Goal: Transaction & Acquisition: Purchase product/service

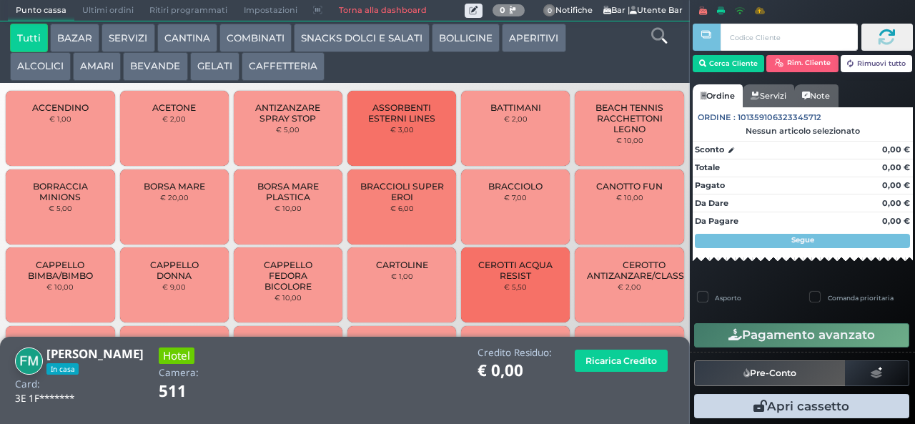
click at [653, 41] on icon at bounding box center [659, 36] width 16 height 16
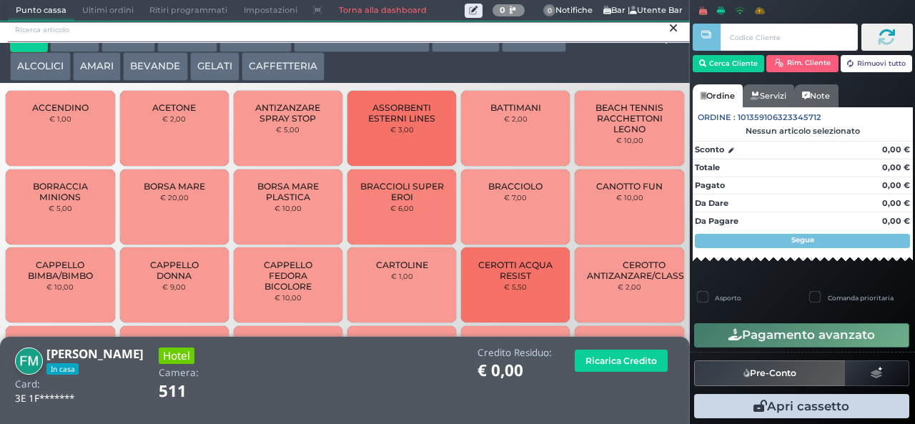
scroll to position [13, 0]
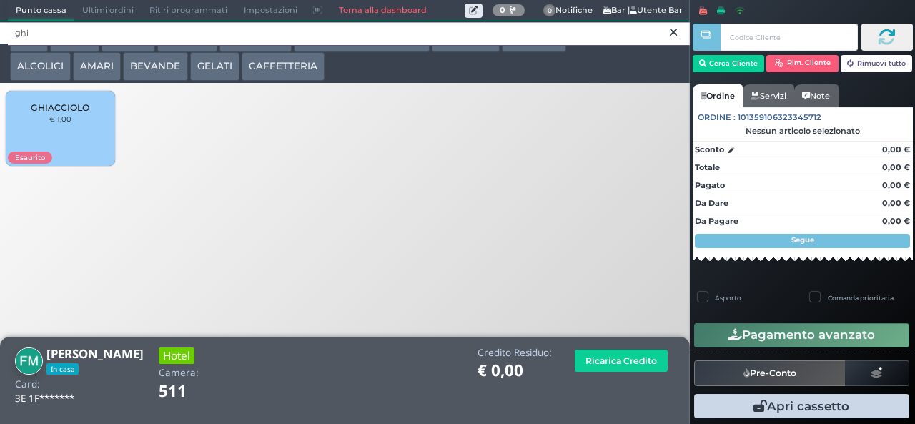
type input "ghi"
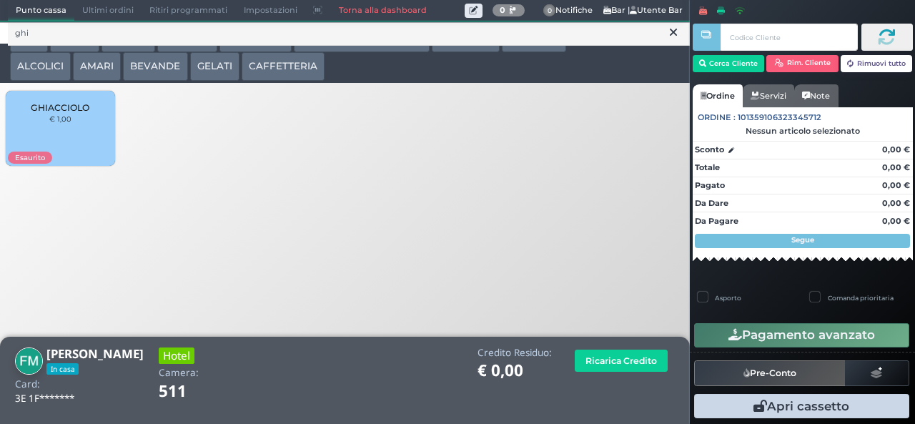
click at [87, 128] on div "GHIACCIOLO € 1,00" at bounding box center [60, 128] width 109 height 75
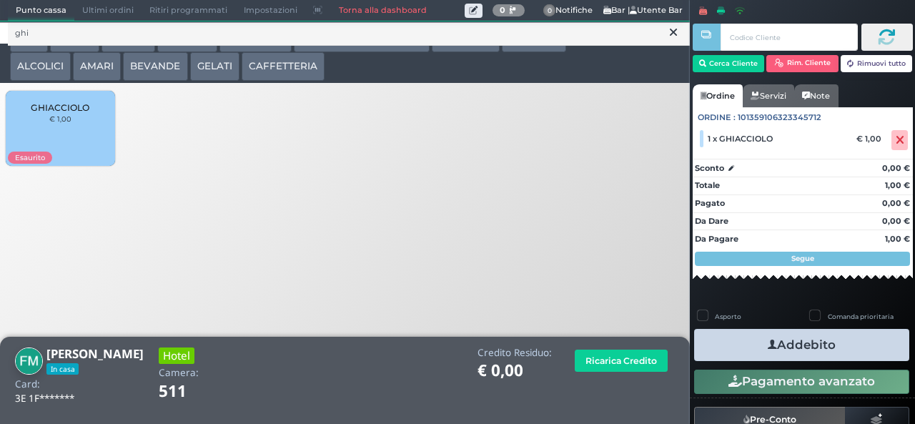
click at [822, 341] on button "Addebito" at bounding box center [801, 345] width 215 height 32
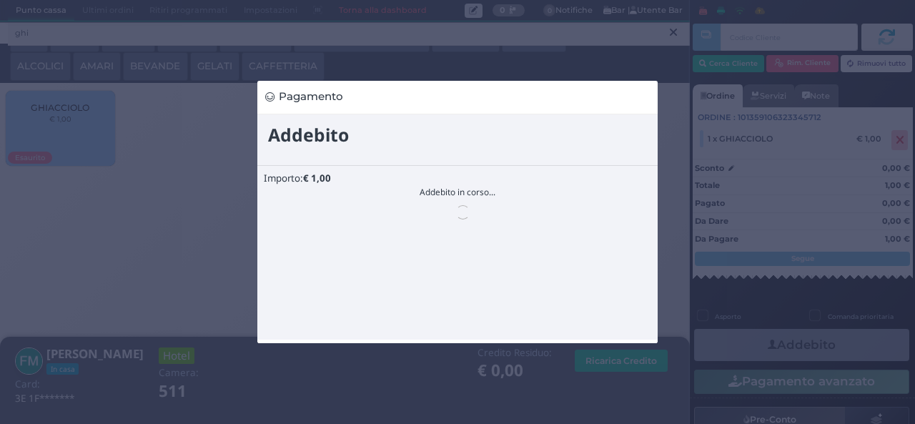
scroll to position [0, 0]
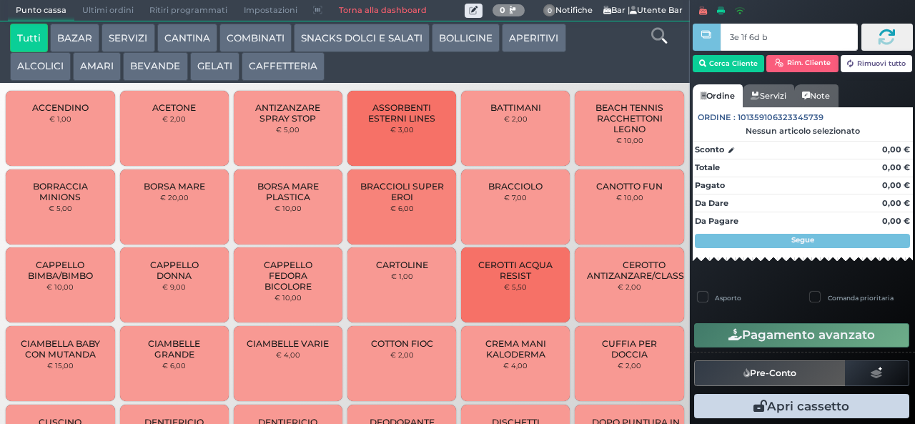
type input "3e 1f 6d b9"
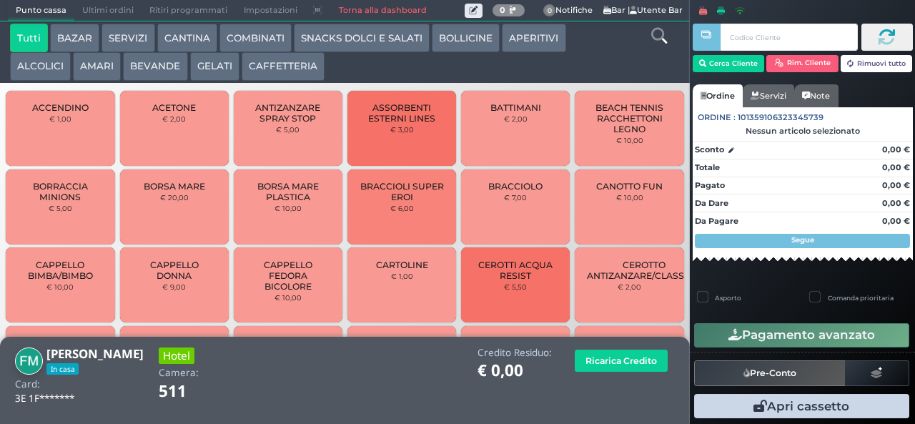
click at [658, 41] on icon at bounding box center [659, 36] width 16 height 16
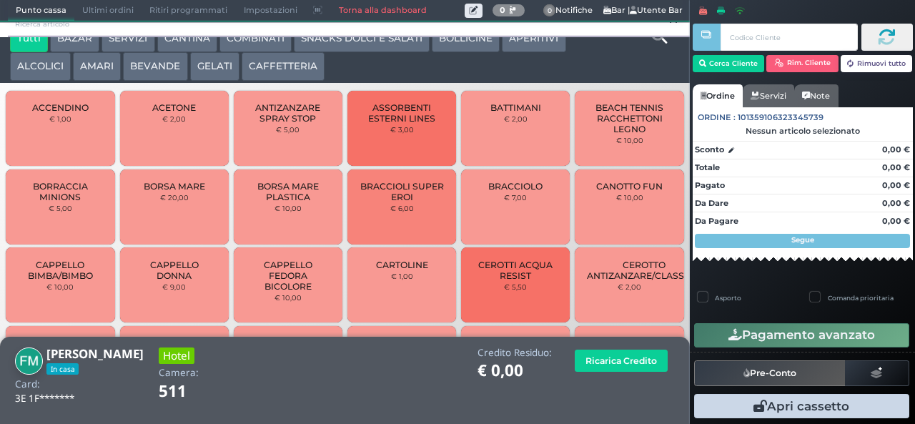
scroll to position [13, 0]
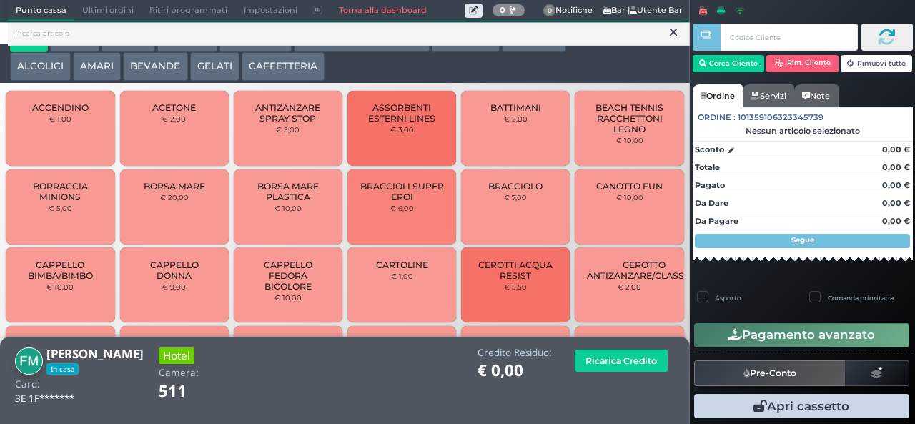
click at [207, 76] on button "GELATI" at bounding box center [214, 66] width 49 height 29
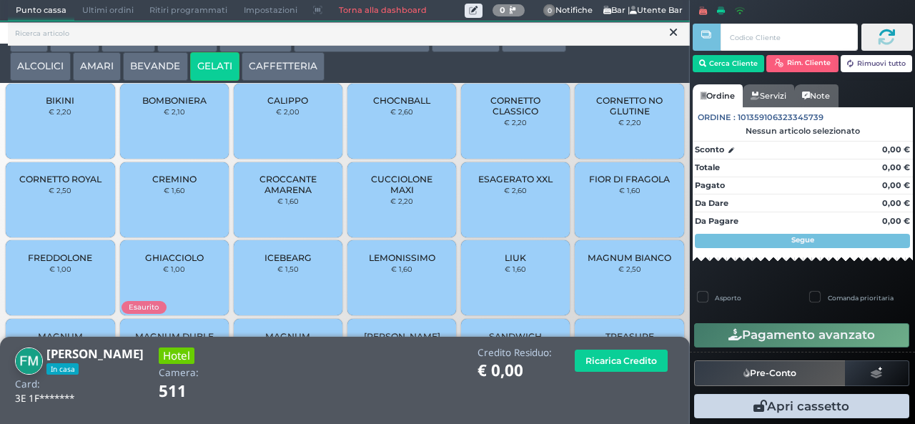
scroll to position [0, 0]
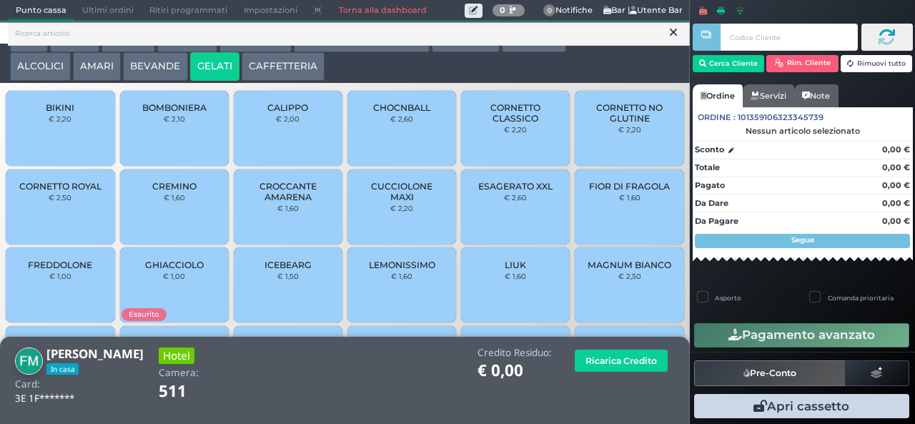
click at [176, 149] on div "BOMBONIERA € 2,10" at bounding box center [174, 128] width 109 height 75
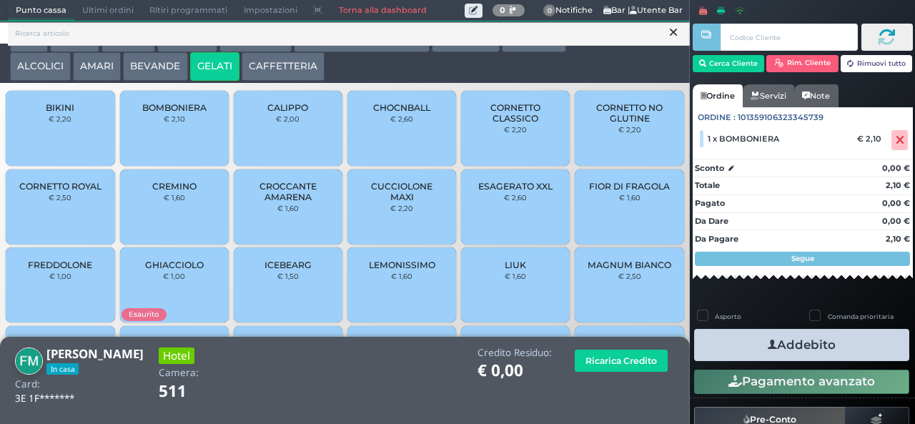
click at [842, 352] on button "Addebito" at bounding box center [801, 345] width 215 height 32
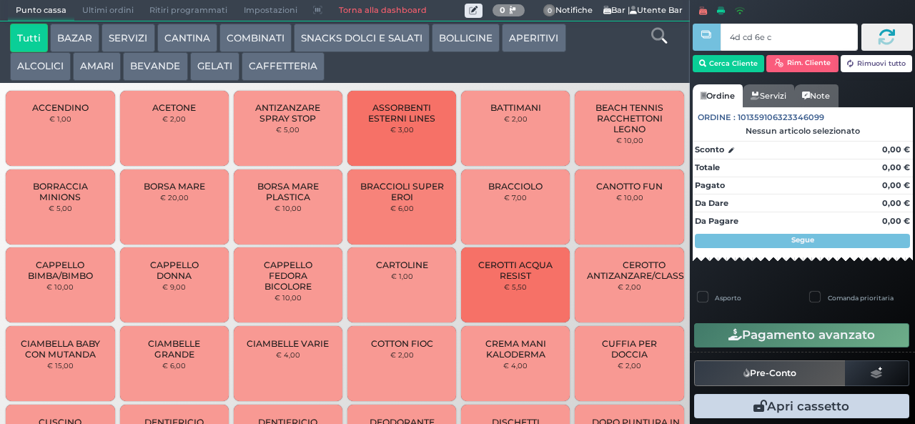
type input "4d cd 6e c3"
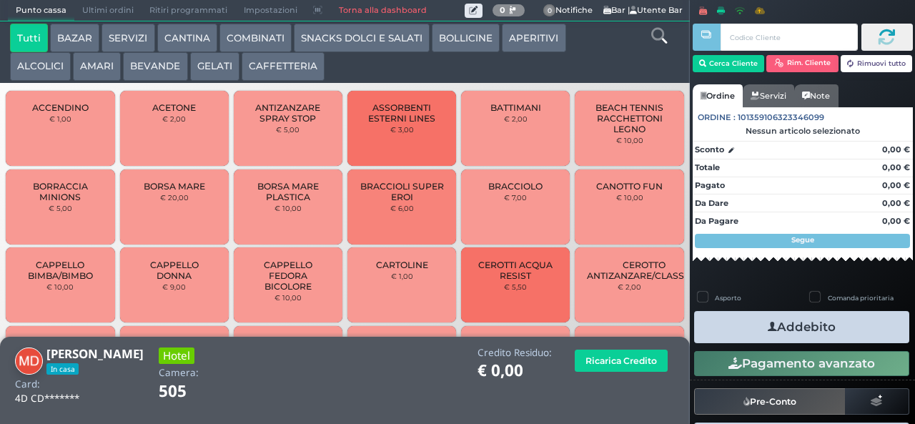
click at [664, 37] on icon at bounding box center [659, 36] width 16 height 16
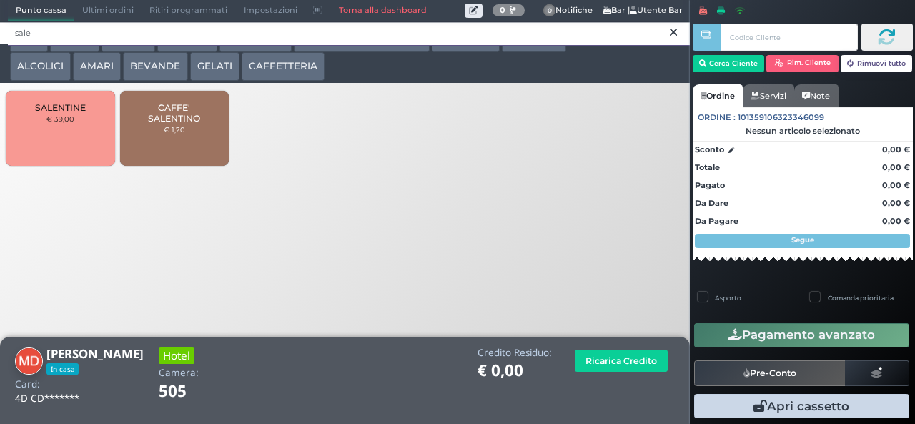
type input "sale"
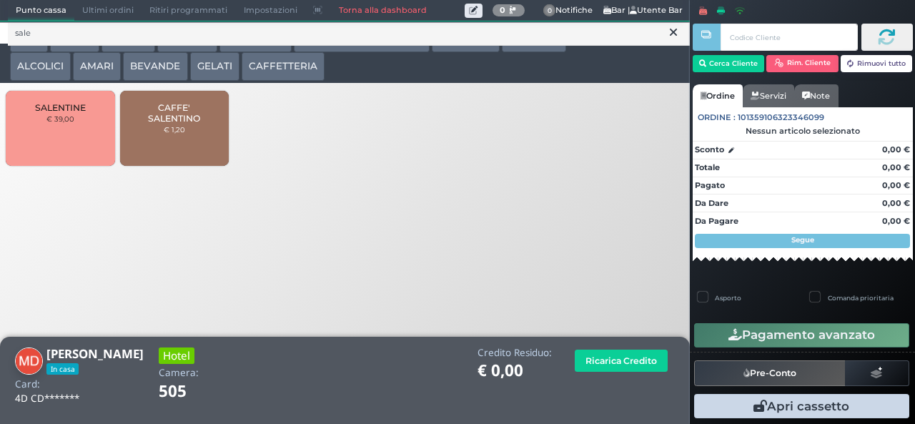
click at [182, 124] on span "CAFFE' SALENTINO" at bounding box center [174, 112] width 85 height 21
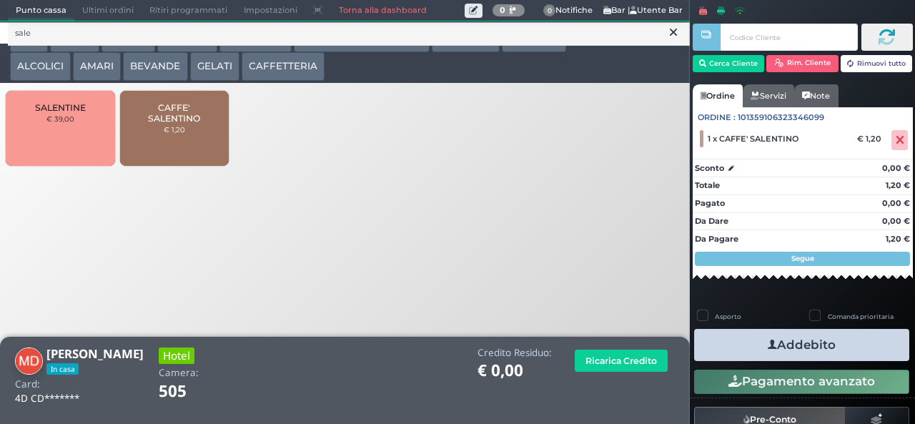
click at [829, 353] on button "Addebito" at bounding box center [801, 345] width 215 height 32
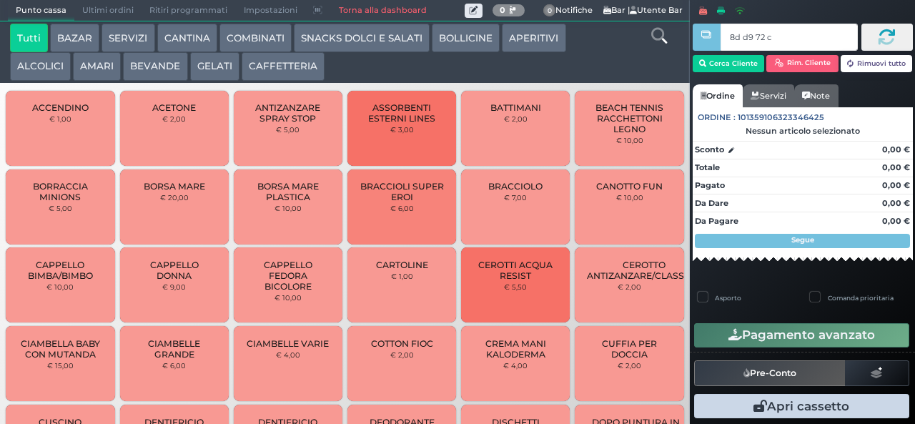
type input "8d d9 72 c3"
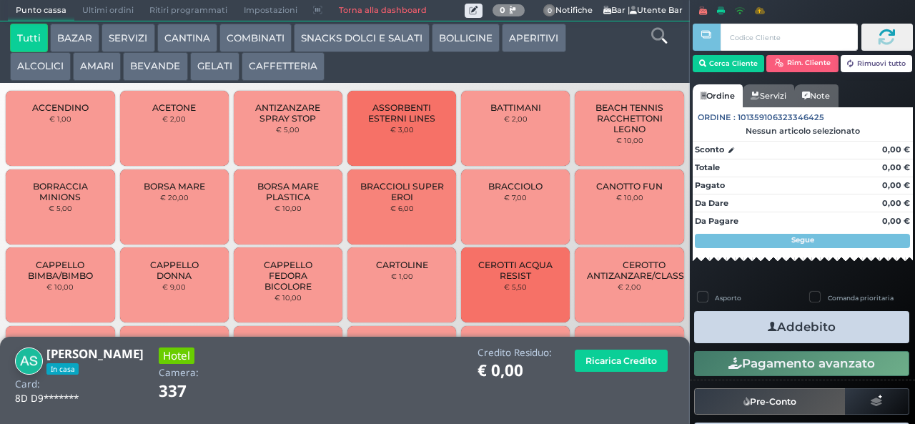
click at [219, 76] on button "GELATI" at bounding box center [214, 66] width 49 height 29
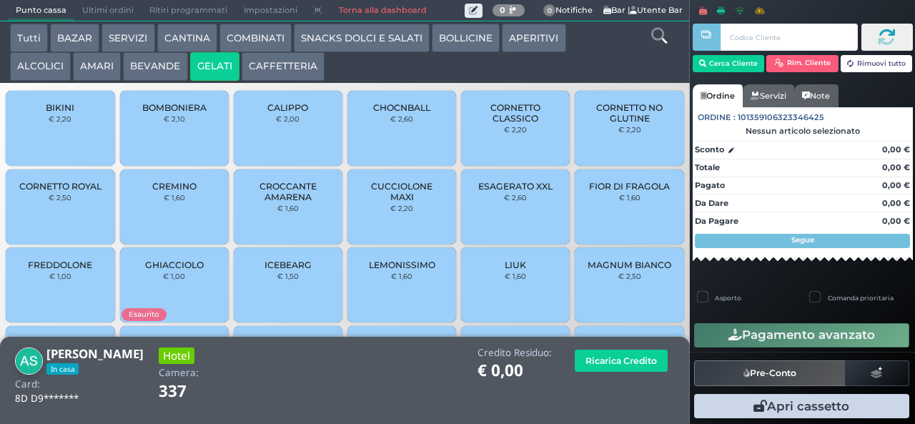
scroll to position [95, 0]
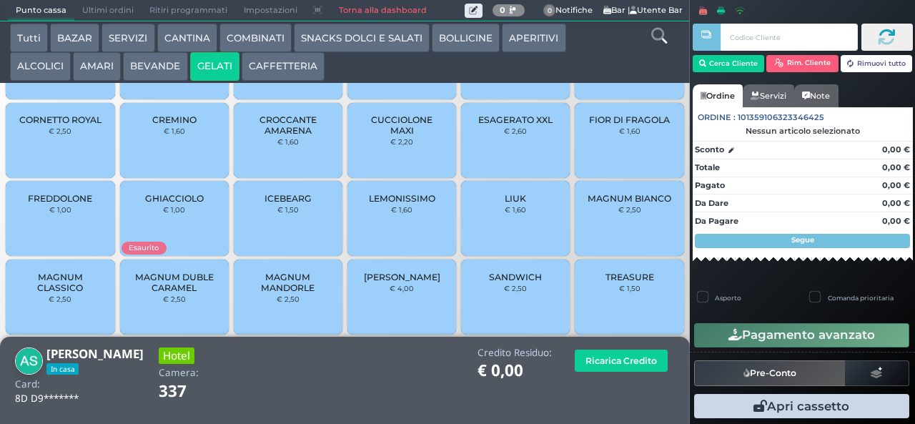
click at [622, 282] on span "TREASURE" at bounding box center [630, 277] width 49 height 11
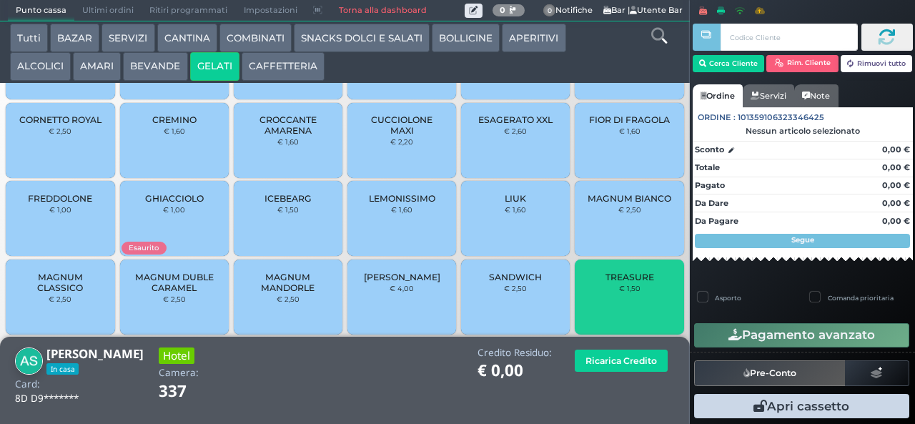
click at [632, 282] on span "TREASURE" at bounding box center [630, 277] width 49 height 11
click at [627, 282] on span "TREASURE" at bounding box center [630, 277] width 49 height 11
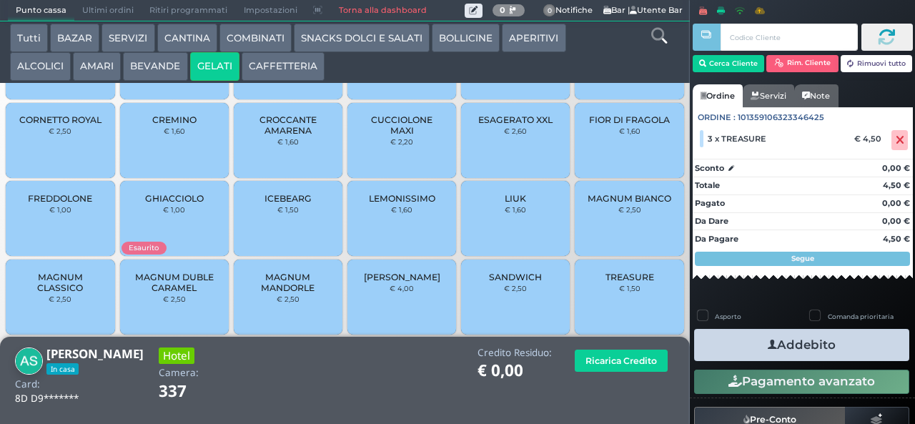
click at [839, 356] on button "Addebito" at bounding box center [801, 345] width 215 height 32
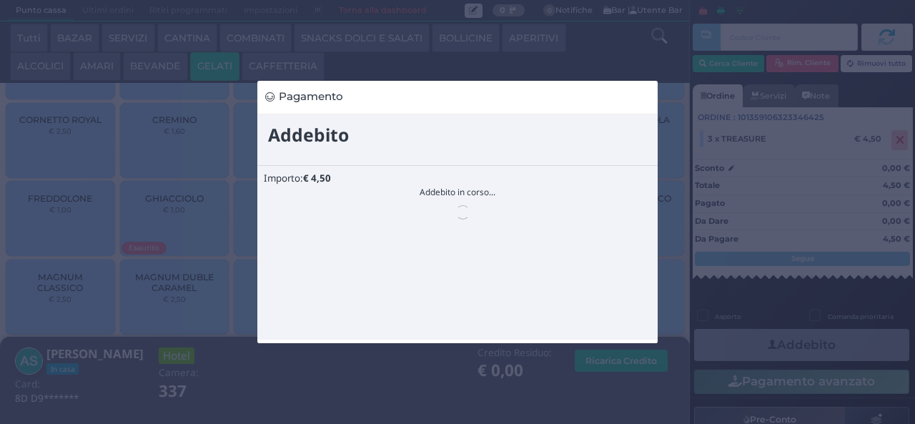
scroll to position [0, 0]
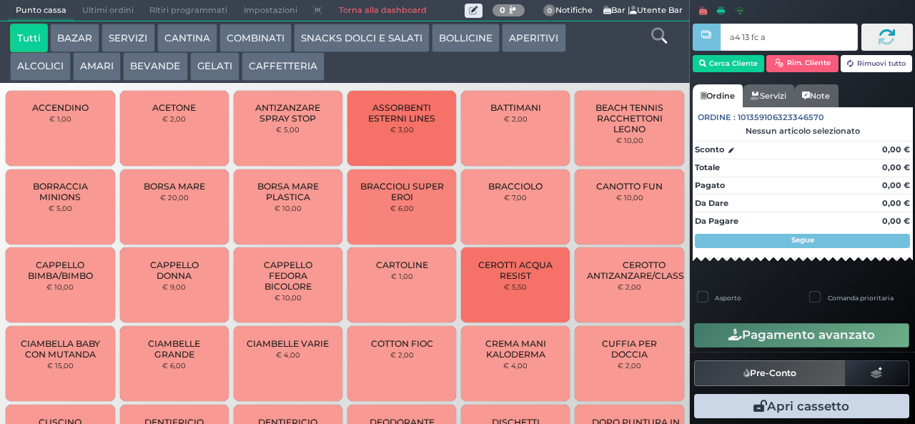
type input "a4 13 fc af"
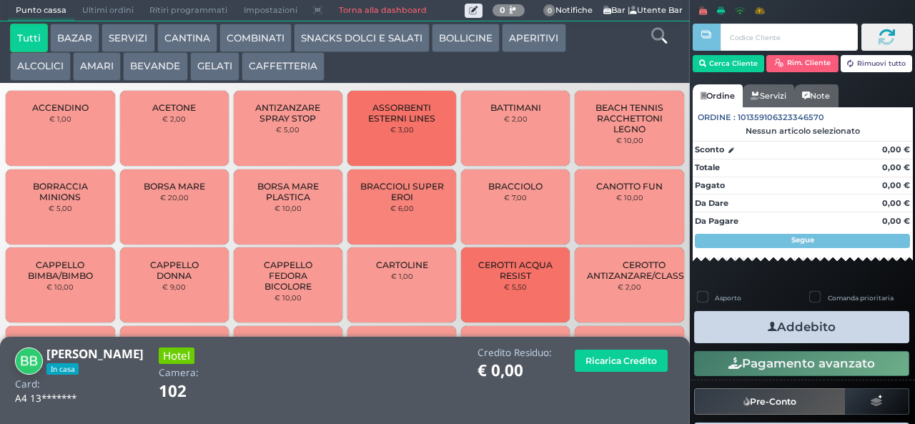
click at [372, 40] on button "SNACKS DOLCI E SALATI" at bounding box center [362, 38] width 136 height 29
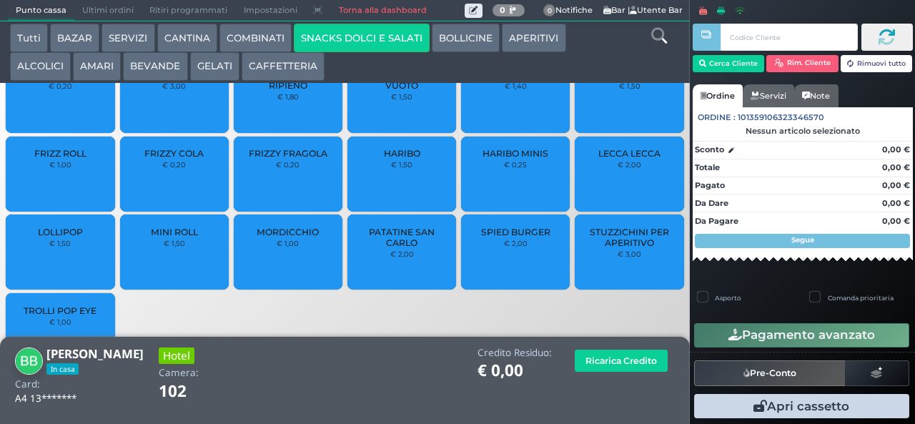
scroll to position [46, 0]
click at [66, 268] on div "LOLLIPOP € 1,50" at bounding box center [60, 251] width 109 height 75
click at [58, 267] on div "LOLLIPOP € 1,50" at bounding box center [60, 251] width 109 height 75
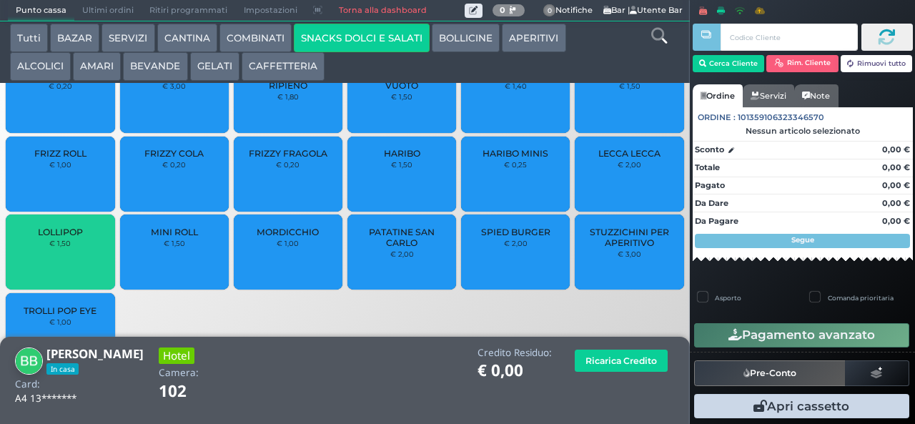
click at [58, 267] on div "LOLLIPOP € 1,50" at bounding box center [60, 251] width 109 height 75
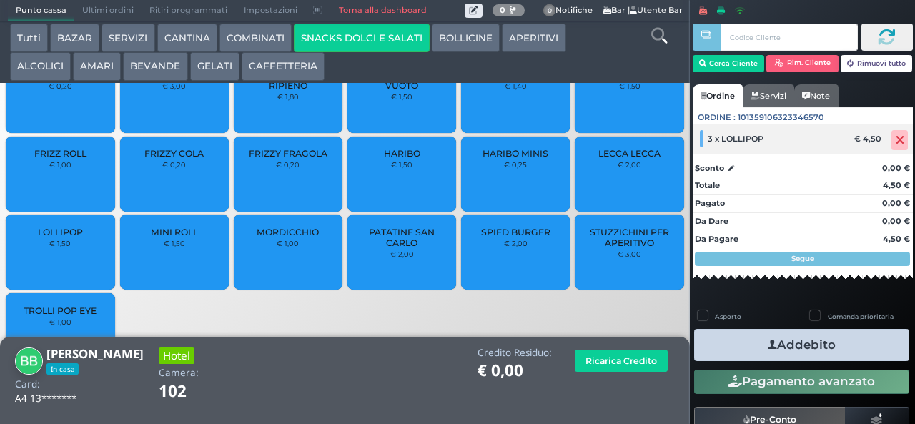
click at [896, 141] on icon at bounding box center [900, 140] width 9 height 1
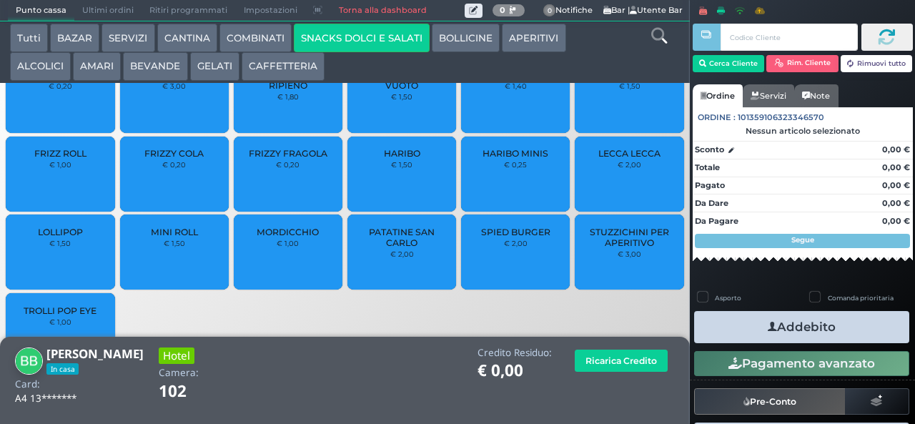
click at [66, 247] on small "€ 1,50" at bounding box center [59, 243] width 21 height 9
click at [64, 237] on span "LOLLIPOP" at bounding box center [60, 232] width 45 height 11
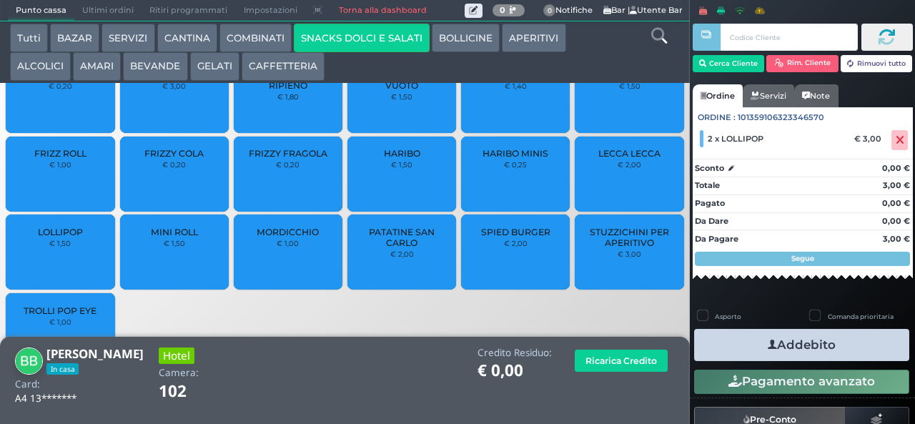
click at [832, 343] on button "Addebito" at bounding box center [801, 345] width 215 height 32
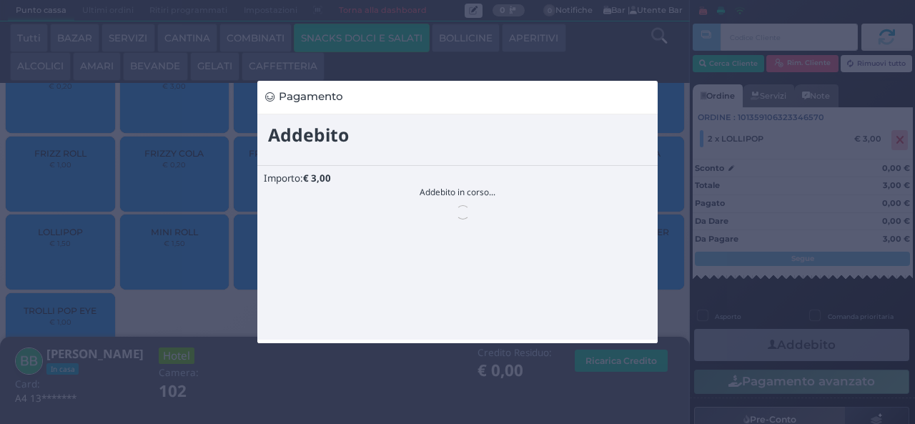
scroll to position [0, 0]
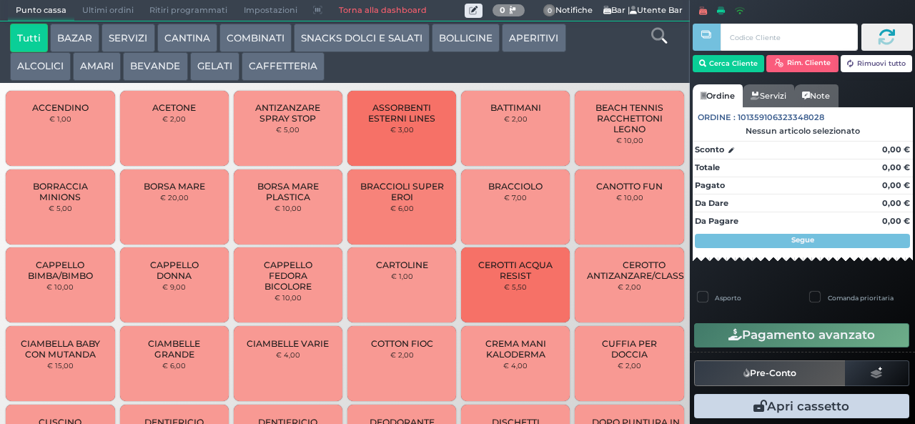
click at [76, 36] on button "BAZAR" at bounding box center [74, 38] width 49 height 29
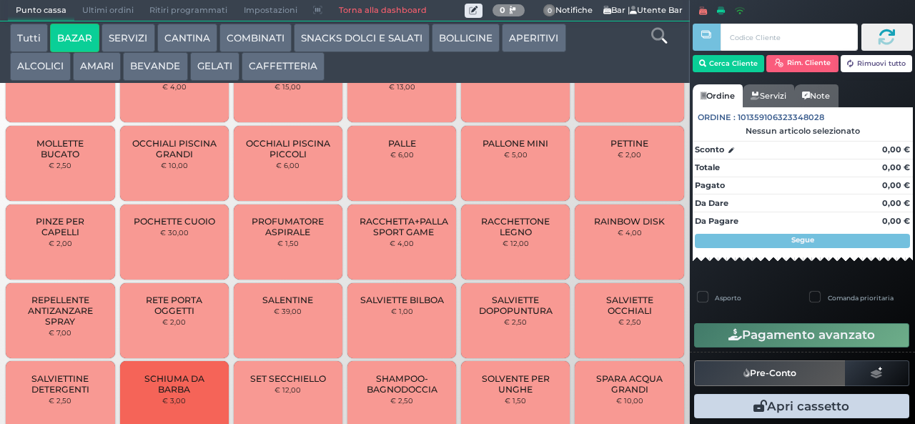
scroll to position [851, 0]
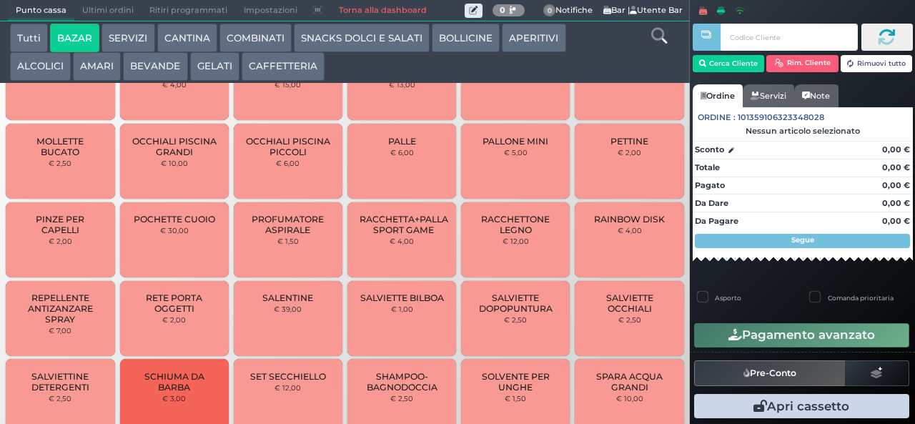
click at [50, 24] on button "BAZAR" at bounding box center [74, 38] width 49 height 29
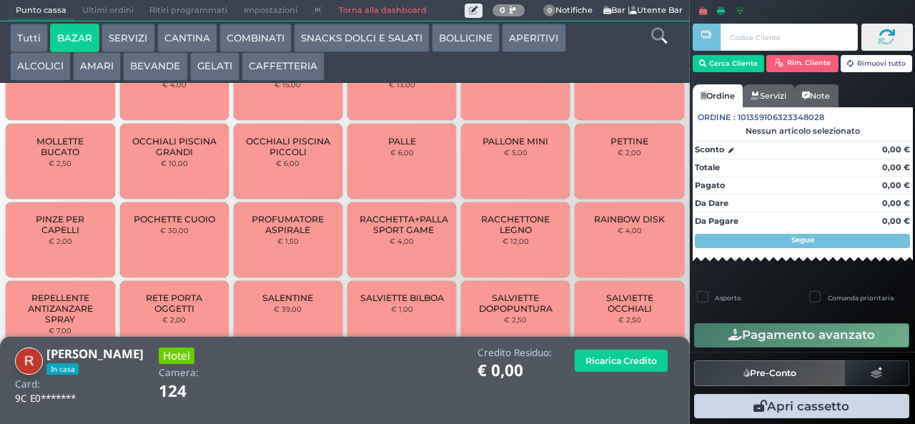
click at [655, 39] on icon at bounding box center [659, 36] width 16 height 16
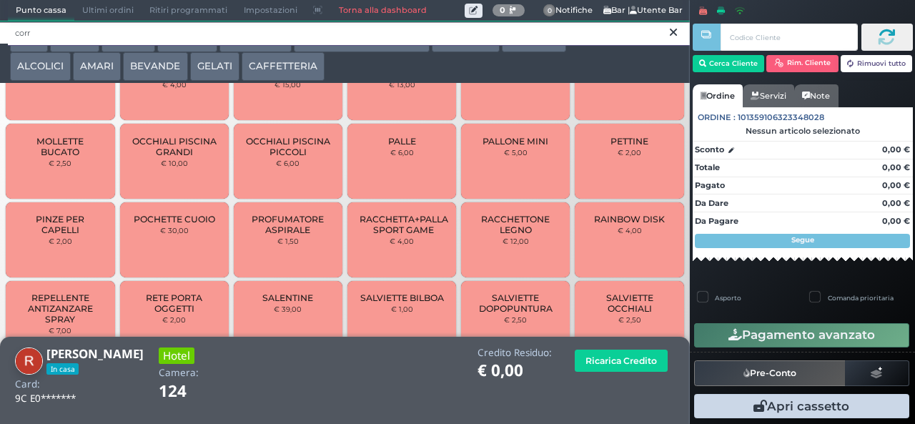
scroll to position [0, 0]
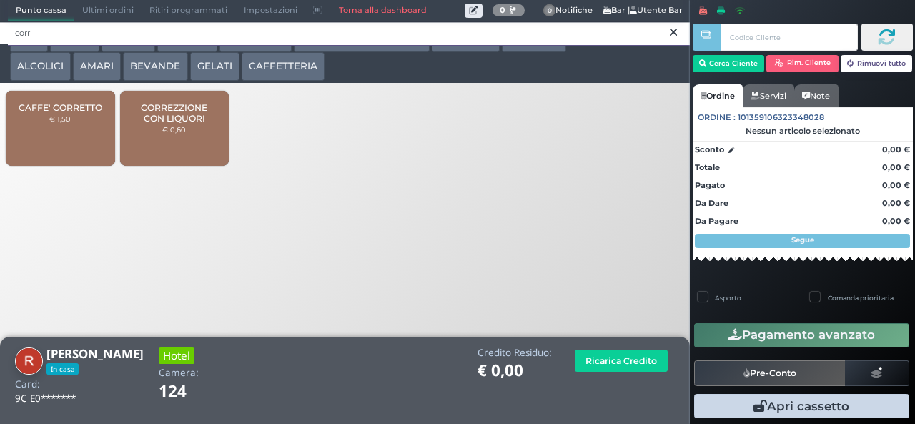
type input "corr"
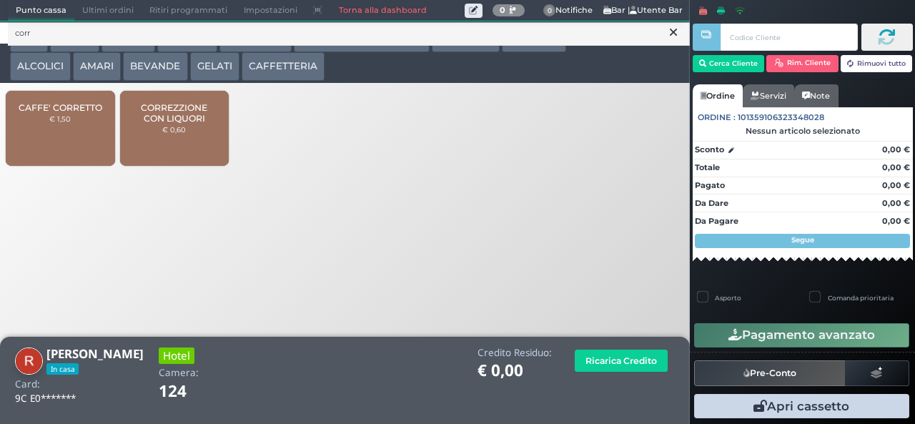
click at [189, 124] on span "CORREZZIONE CON LIQUORI" at bounding box center [174, 112] width 85 height 21
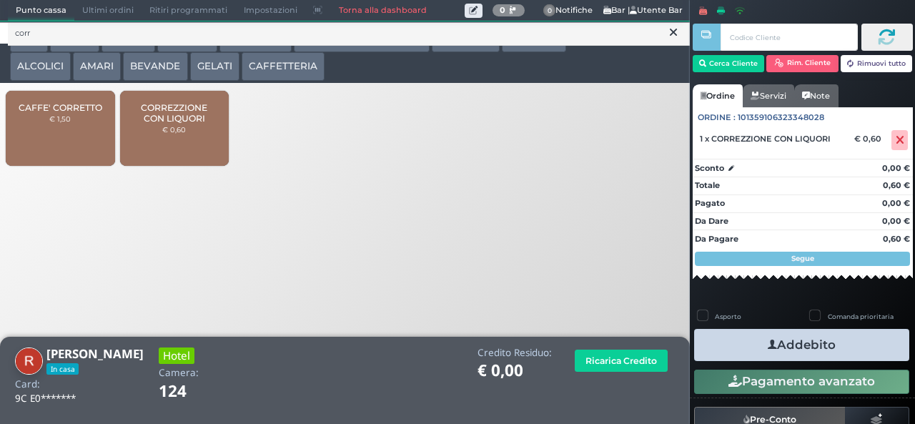
click at [816, 357] on button "Addebito" at bounding box center [801, 345] width 215 height 32
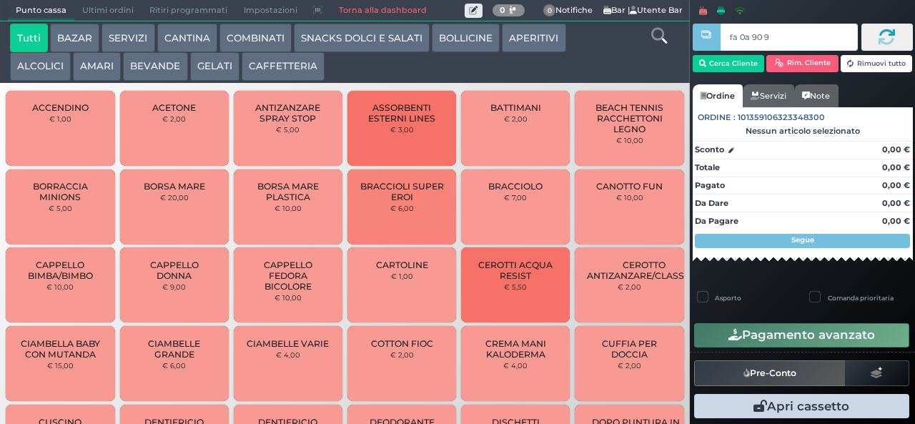
type input "fa 0a 90 9a"
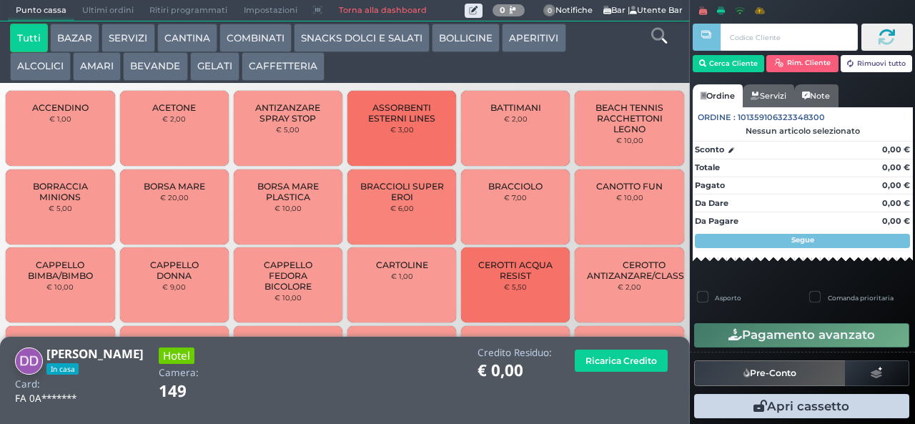
click at [659, 39] on icon at bounding box center [659, 36] width 16 height 16
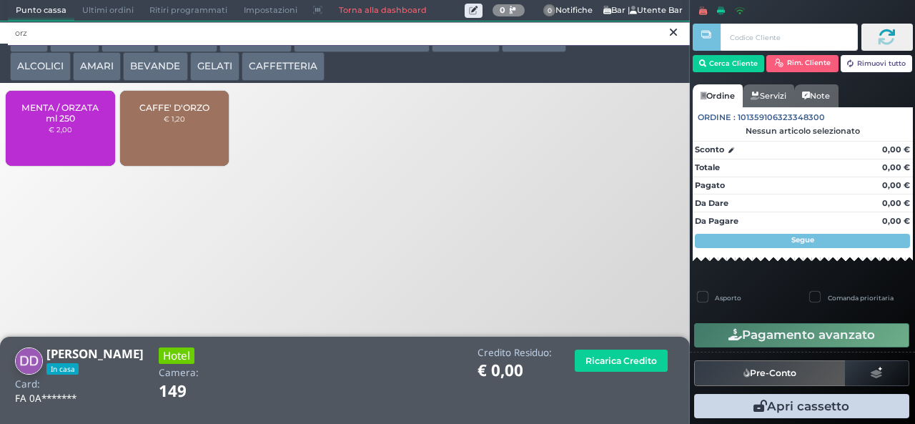
type input "orz"
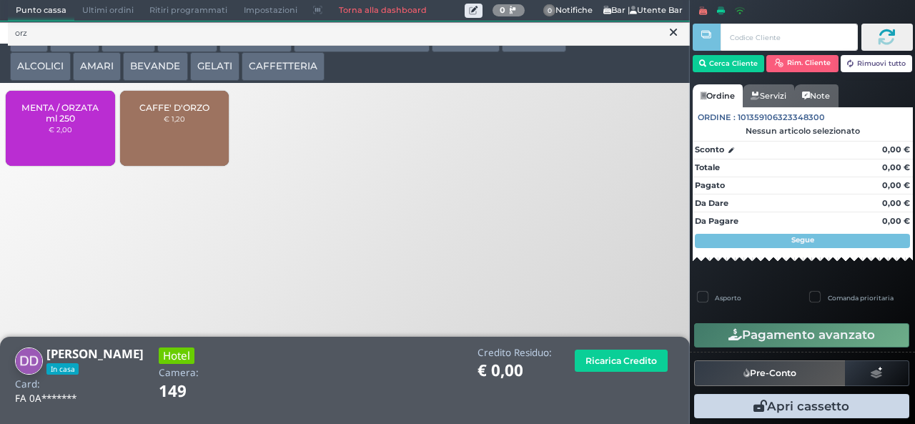
click at [183, 123] on small "€ 1,20" at bounding box center [174, 118] width 21 height 9
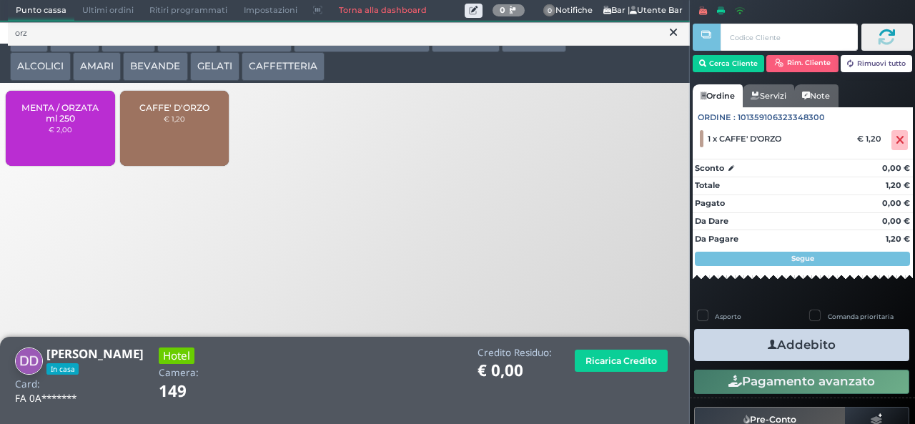
click at [869, 350] on button "Addebito" at bounding box center [801, 345] width 215 height 32
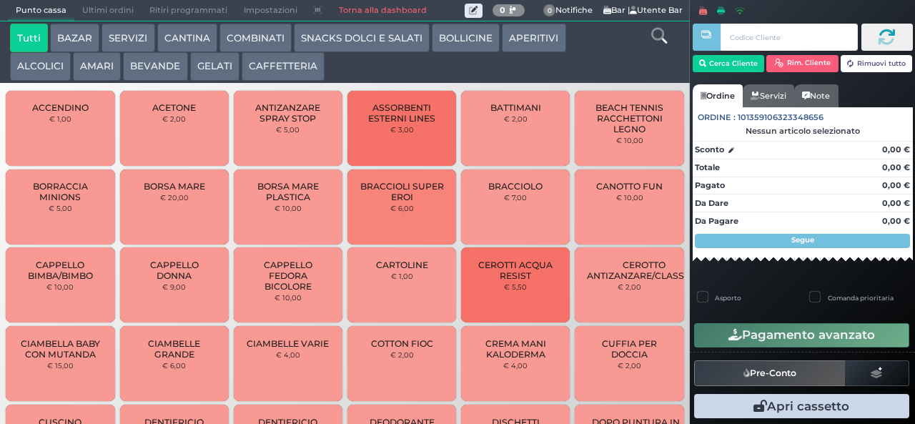
click at [74, 29] on button "BAZAR" at bounding box center [74, 38] width 49 height 29
click at [50, 24] on button "BAZAR" at bounding box center [74, 38] width 49 height 29
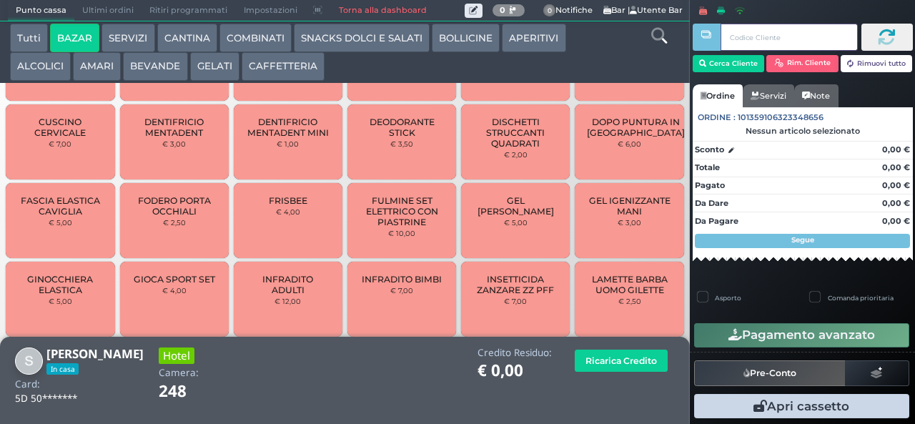
scroll to position [438, 0]
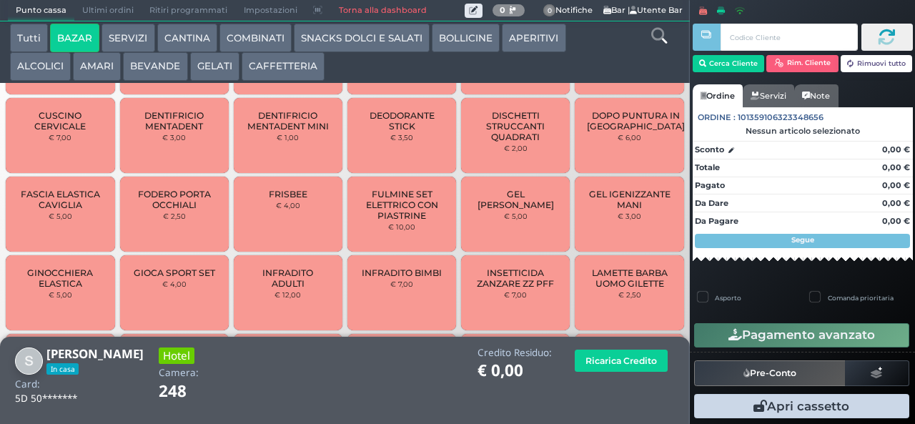
click at [281, 289] on span "INFRADITO ADULTI" at bounding box center [288, 277] width 85 height 21
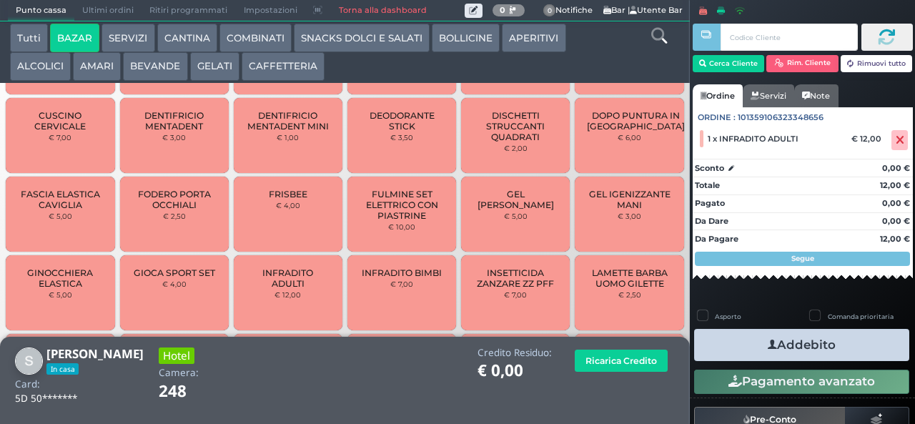
click at [830, 350] on button "Addebito" at bounding box center [801, 345] width 215 height 32
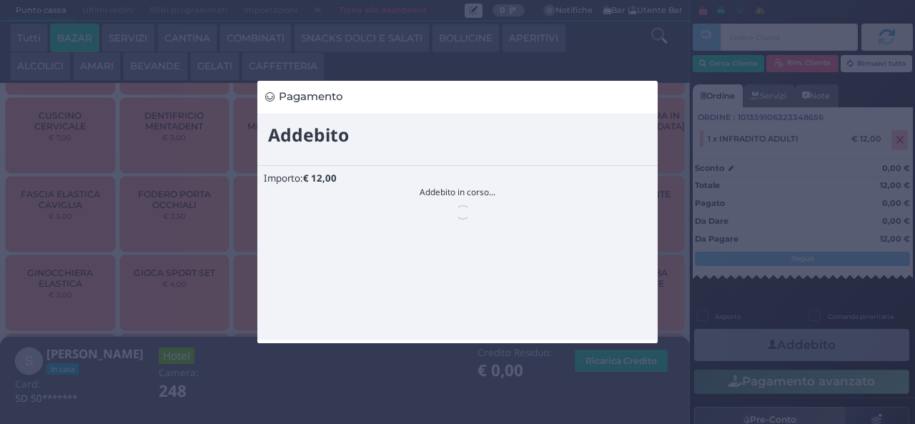
scroll to position [0, 0]
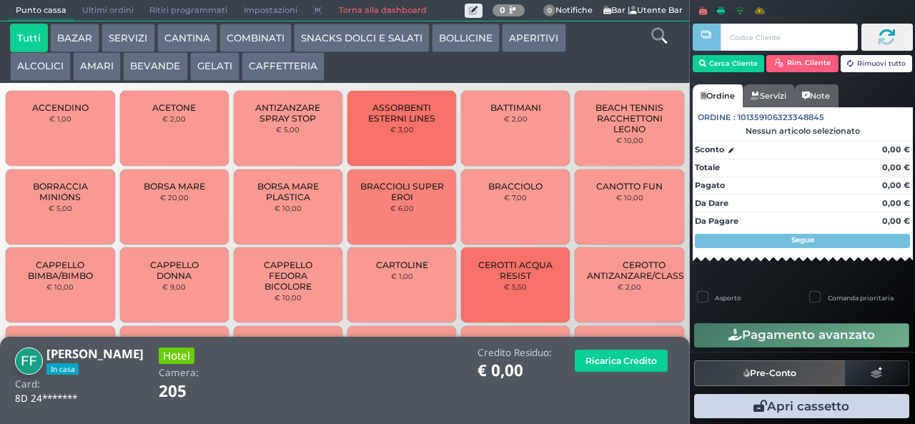
click at [658, 37] on icon at bounding box center [659, 36] width 16 height 16
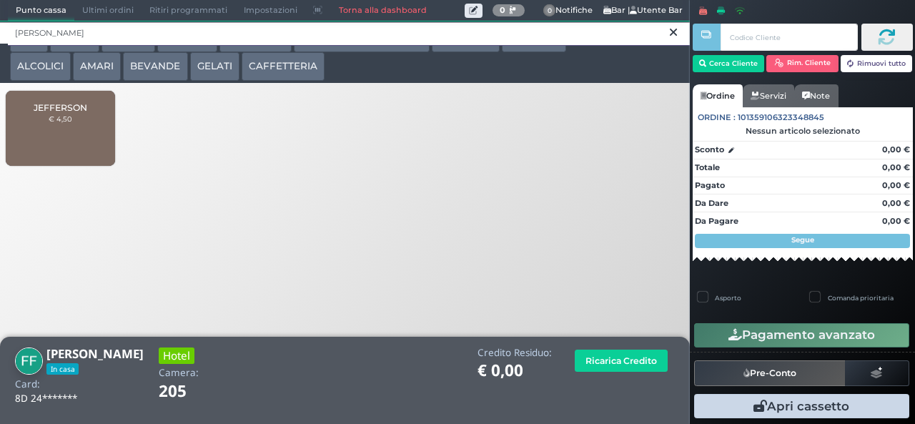
type input "jeff"
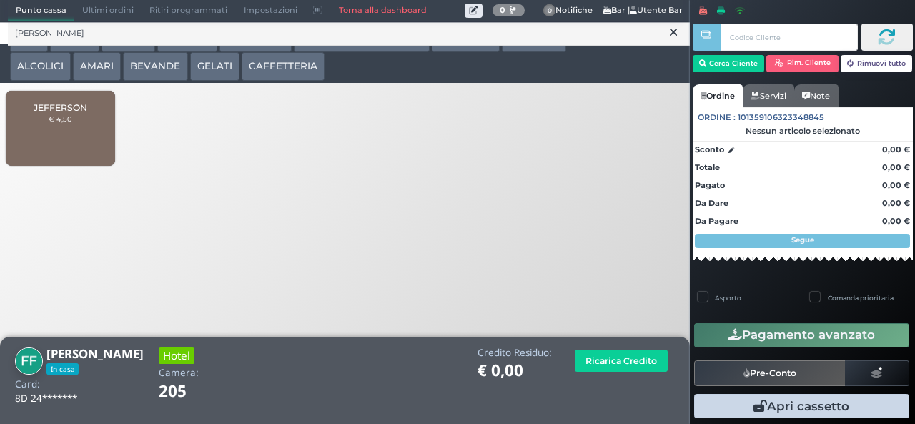
click at [74, 144] on div "JEFFERSON € 4,50" at bounding box center [60, 128] width 109 height 75
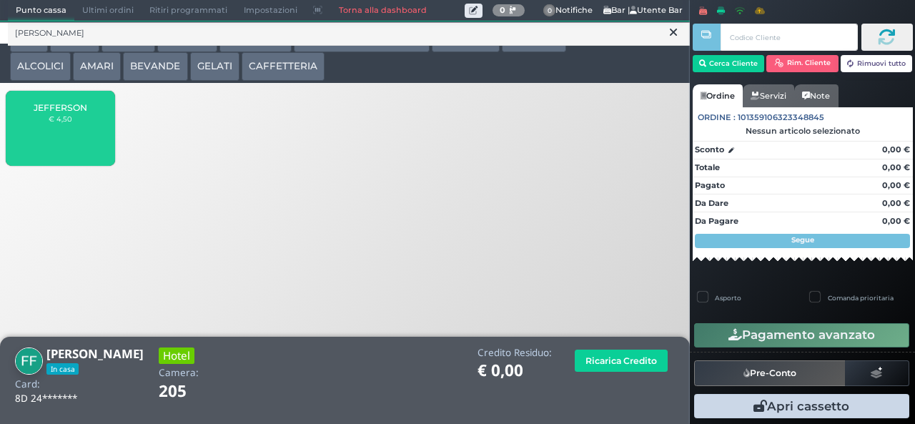
click at [77, 113] on span "JEFFERSON" at bounding box center [61, 107] width 54 height 11
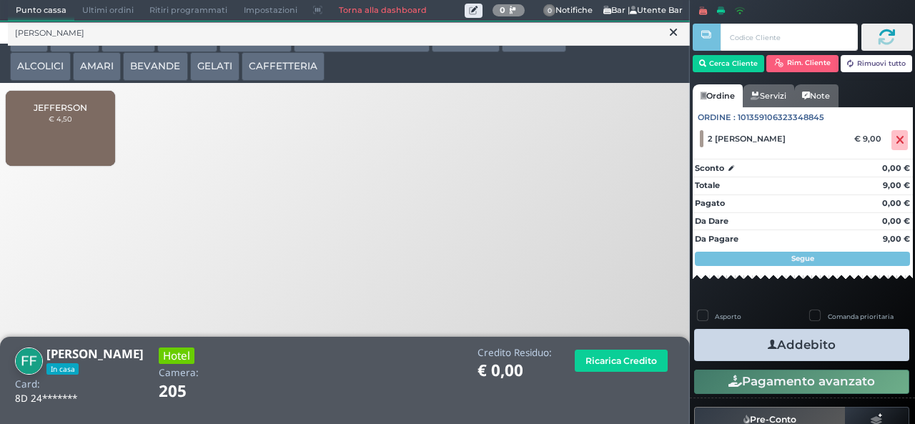
click at [845, 350] on button "Addebito" at bounding box center [801, 345] width 215 height 32
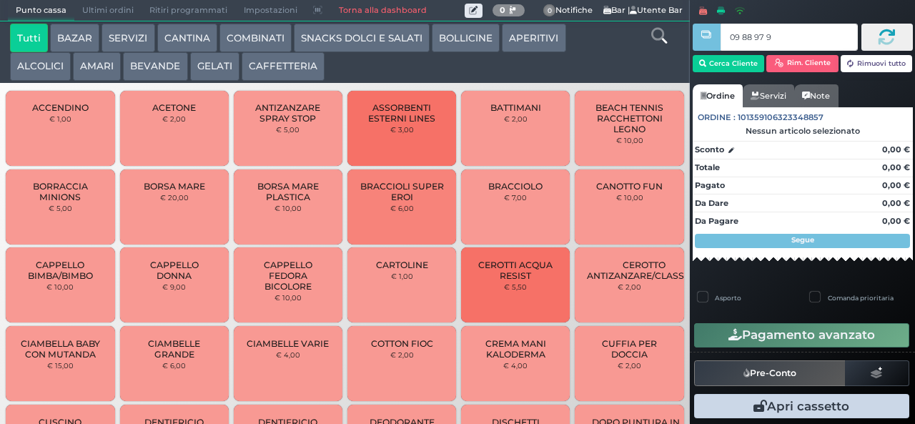
type input "09 88 97 95"
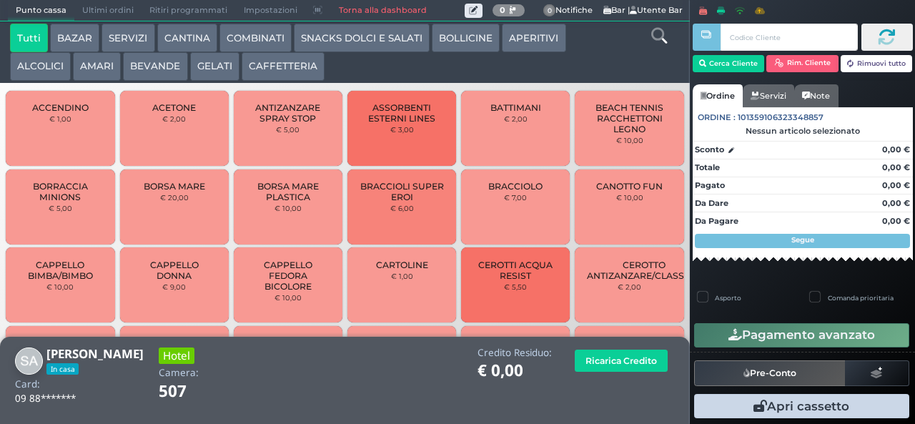
click at [210, 67] on button "GELATI" at bounding box center [214, 66] width 49 height 29
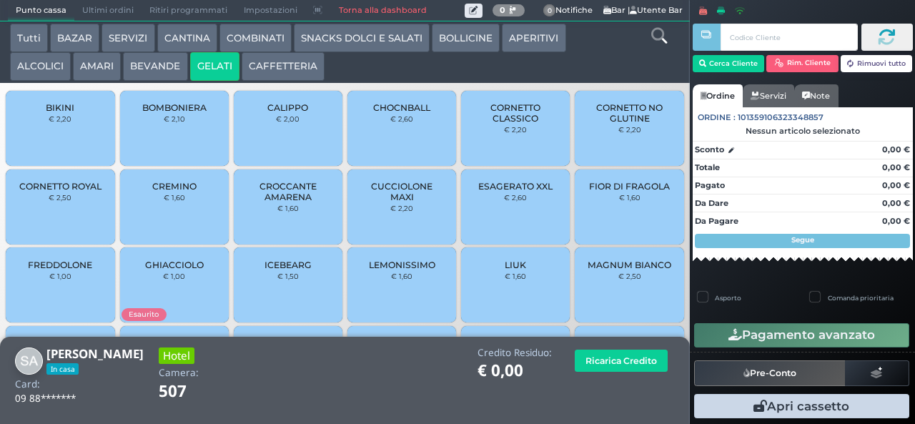
scroll to position [95, 0]
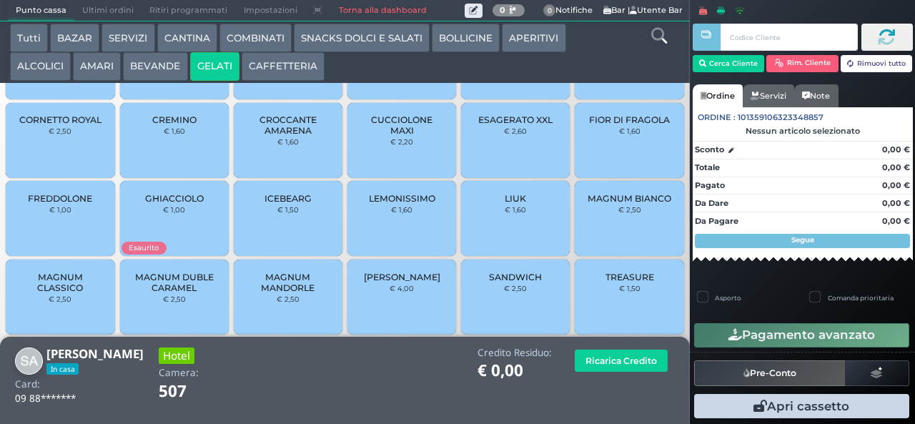
click at [393, 282] on span "[PERSON_NAME]" at bounding box center [402, 277] width 77 height 11
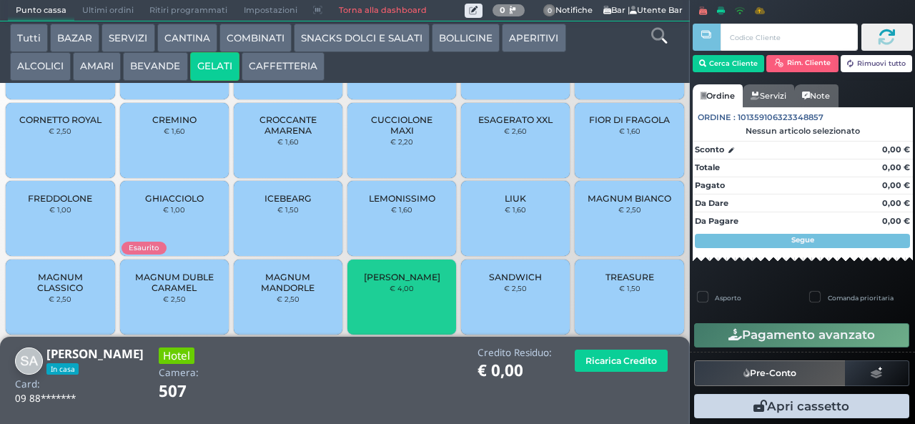
scroll to position [0, 0]
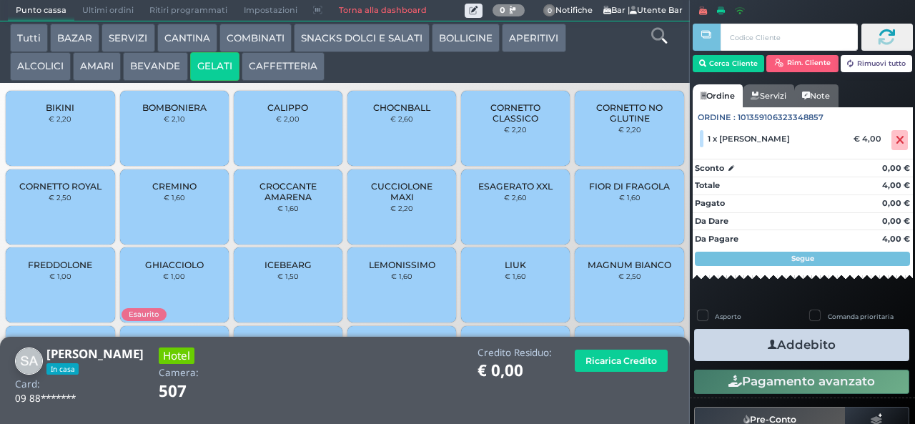
click at [287, 113] on span "CALIPPO" at bounding box center [287, 107] width 41 height 11
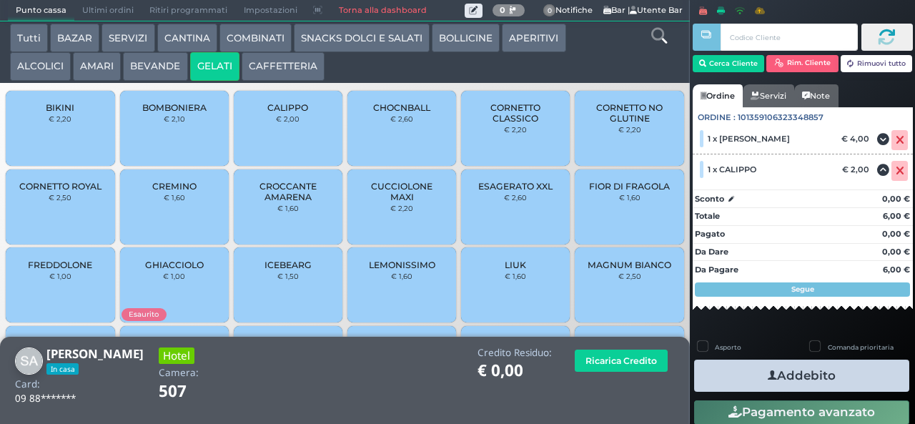
click at [840, 375] on button "Addebito" at bounding box center [801, 376] width 215 height 32
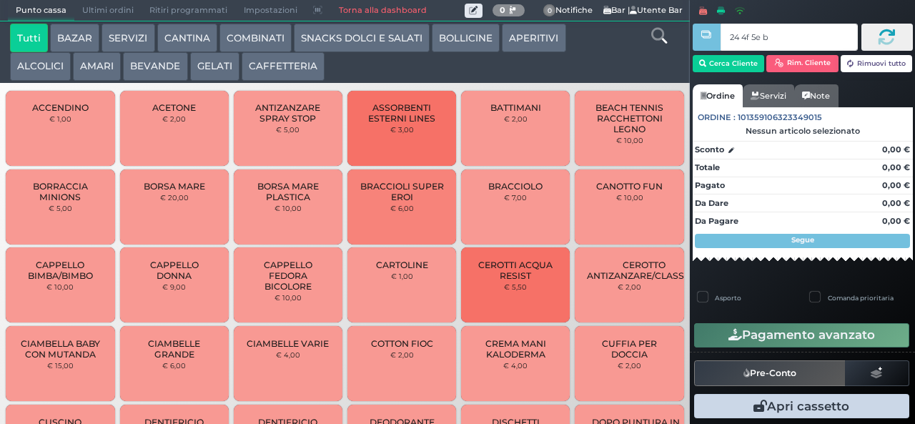
type input "24 4f 5e b0"
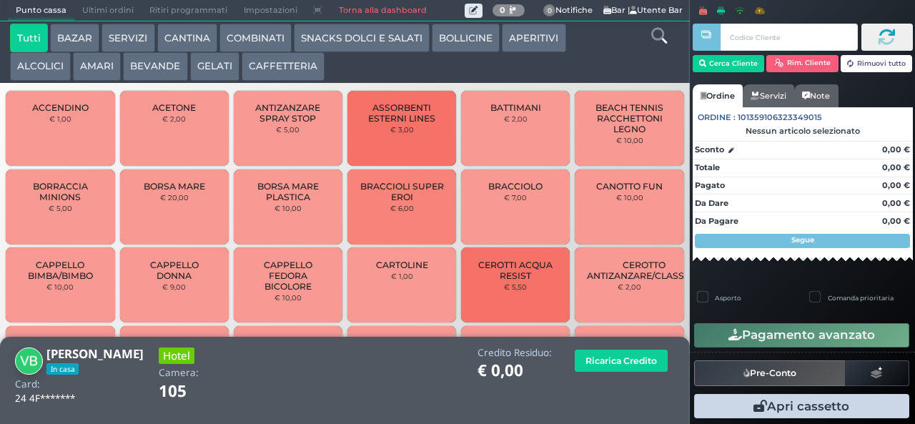
click at [659, 40] on icon at bounding box center [659, 36] width 16 height 16
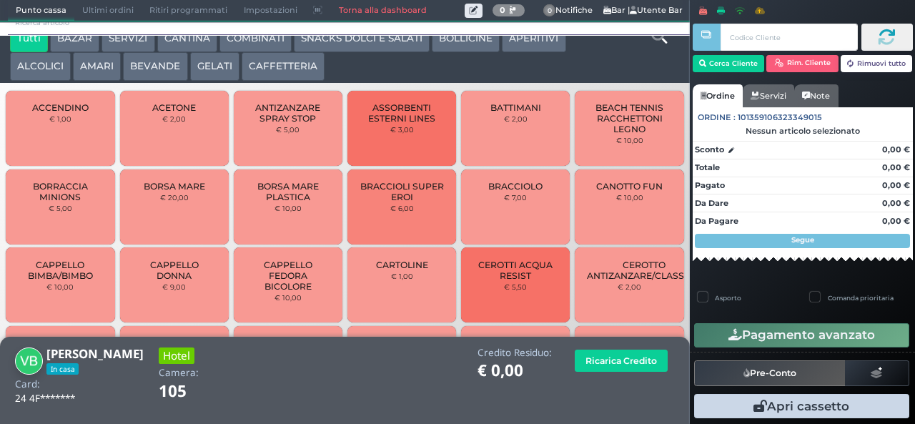
scroll to position [13, 0]
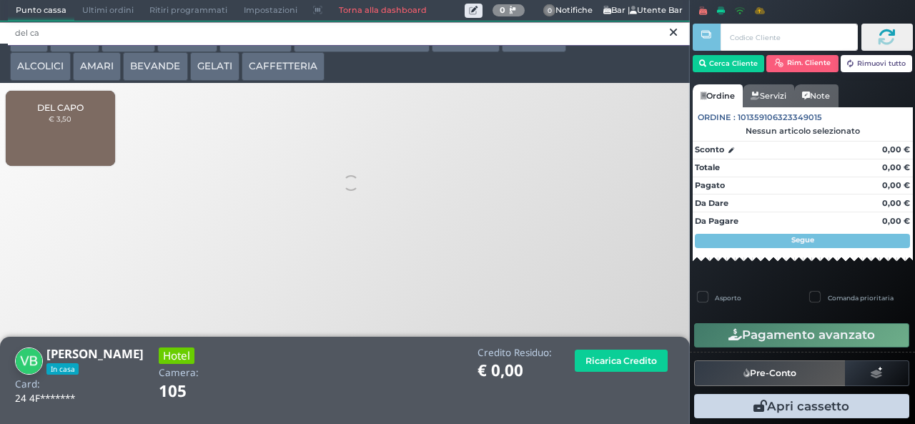
type input "del ca"
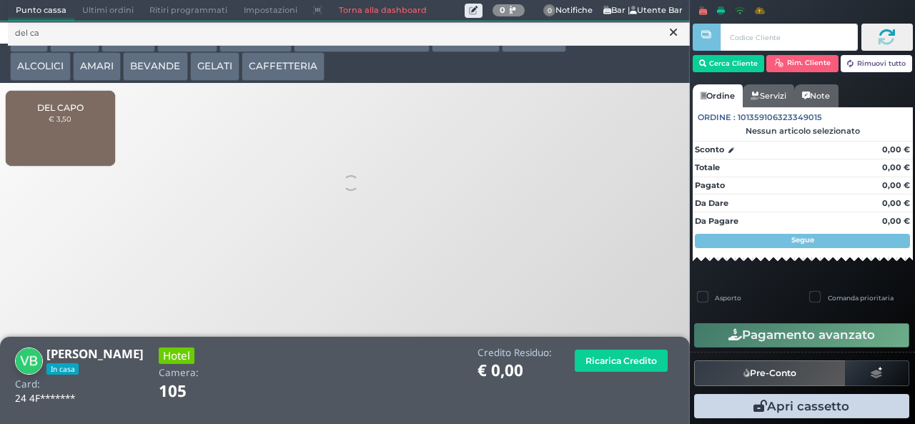
click at [70, 113] on span "DEL CAPO" at bounding box center [60, 107] width 46 height 11
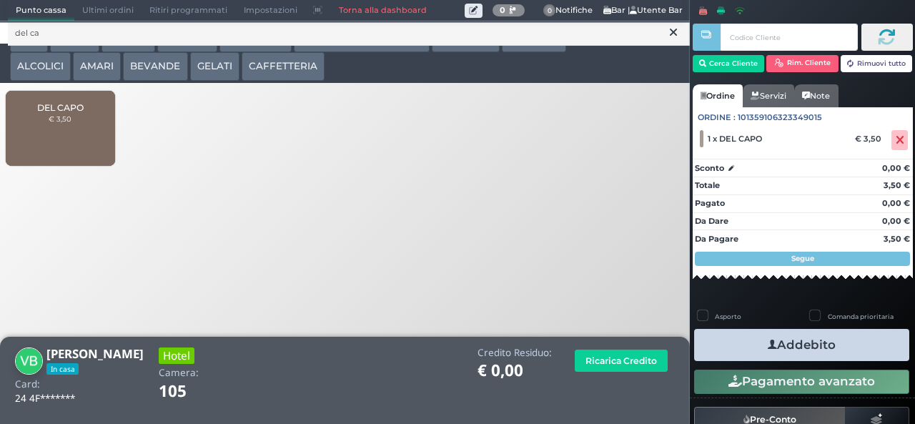
click at [821, 351] on button "Addebito" at bounding box center [801, 345] width 215 height 32
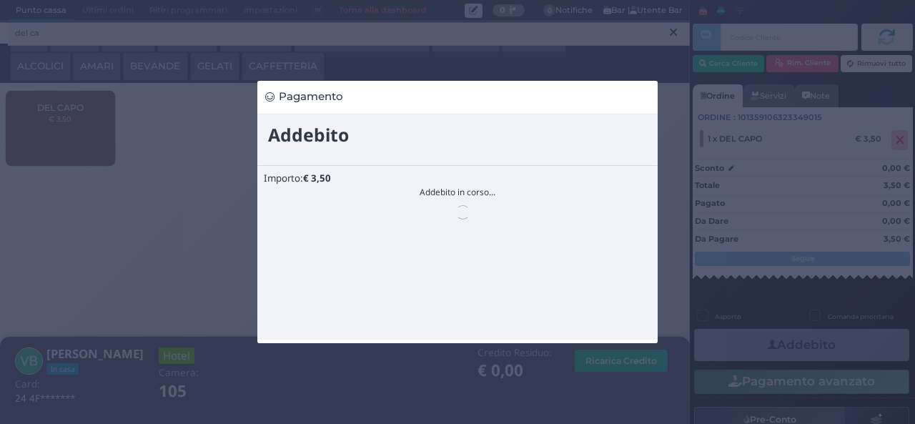
scroll to position [0, 0]
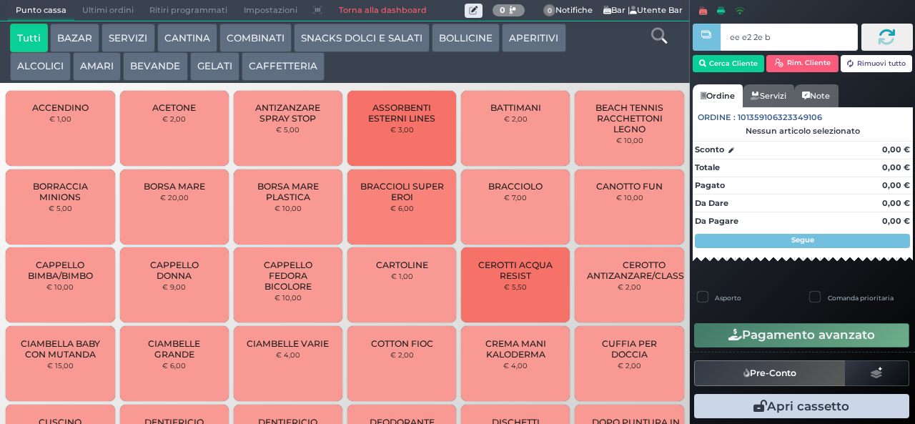
type input "ee e2 2e b9"
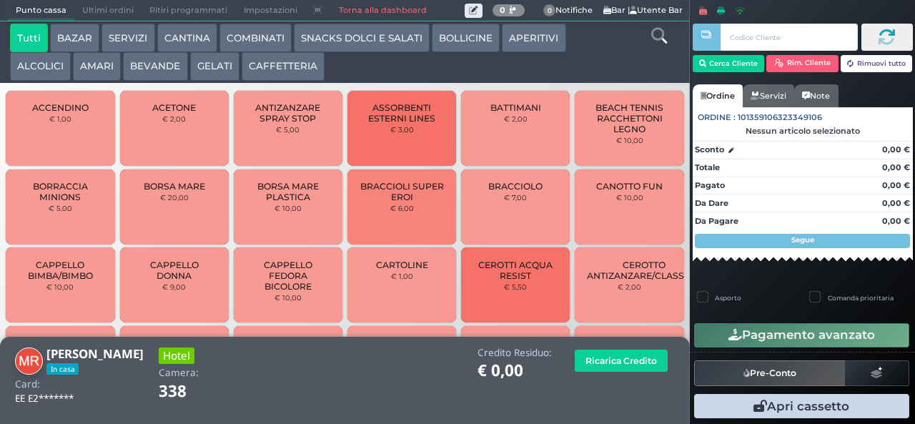
click at [200, 81] on button "GELATI" at bounding box center [214, 66] width 49 height 29
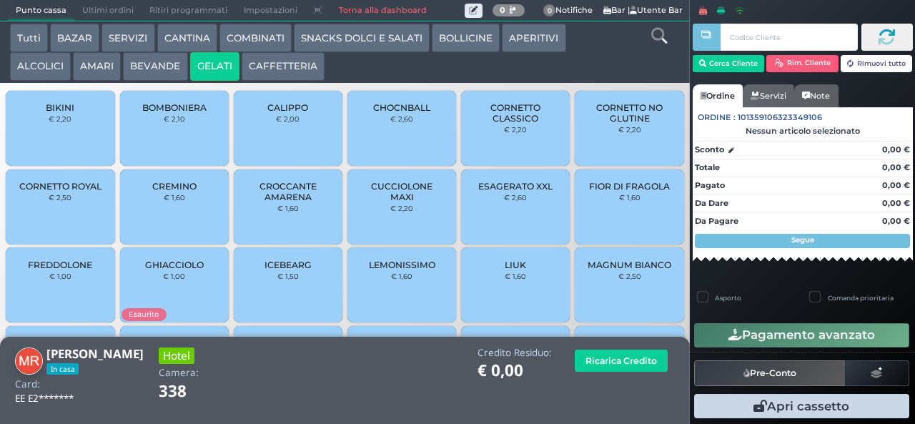
click at [173, 152] on div "BOMBONIERA € 2,10" at bounding box center [174, 128] width 109 height 75
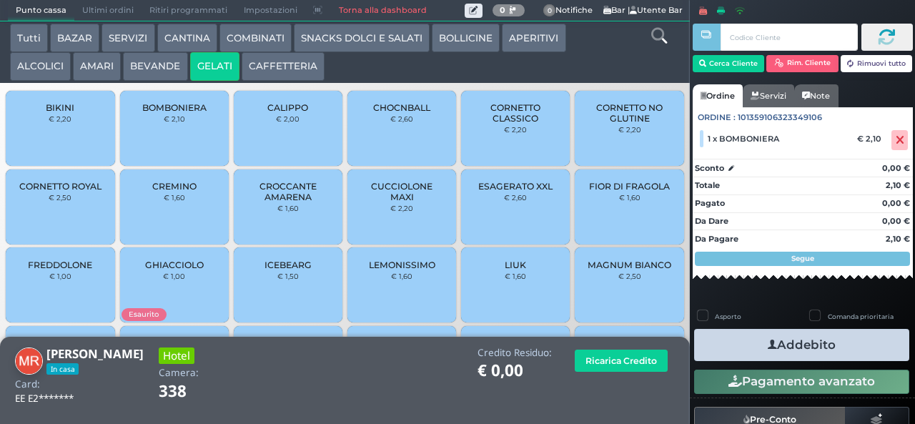
click at [842, 341] on button "Addebito" at bounding box center [801, 345] width 215 height 32
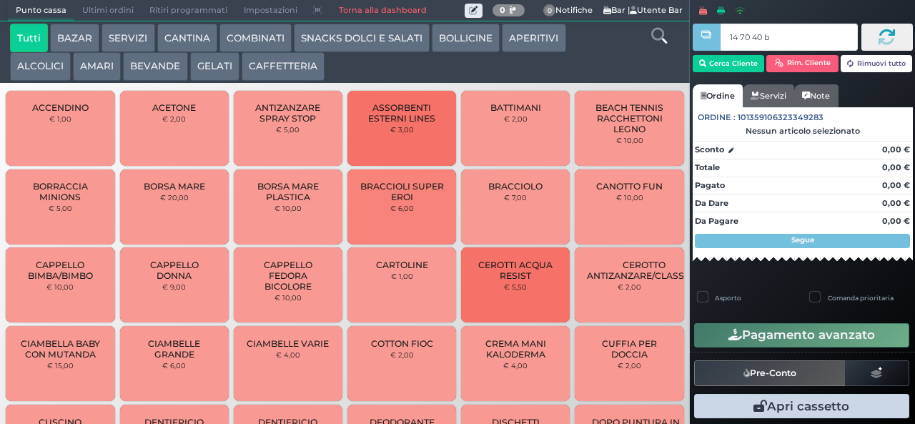
type input "14 70 40 b0"
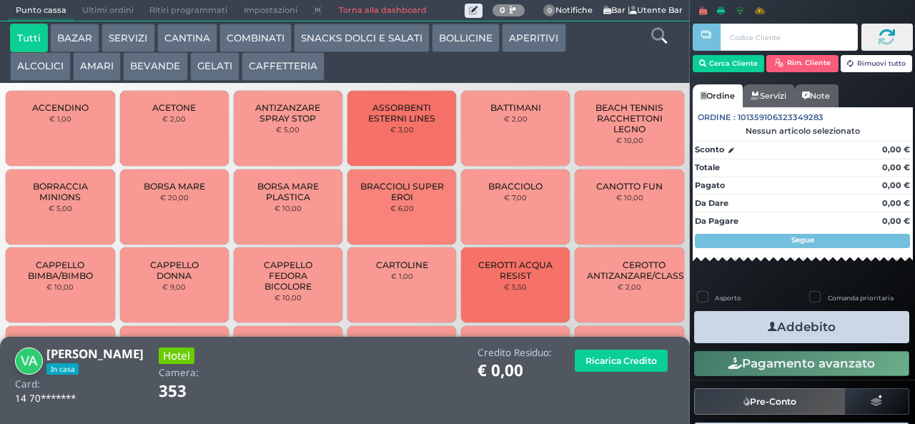
click at [662, 40] on icon at bounding box center [659, 36] width 16 height 16
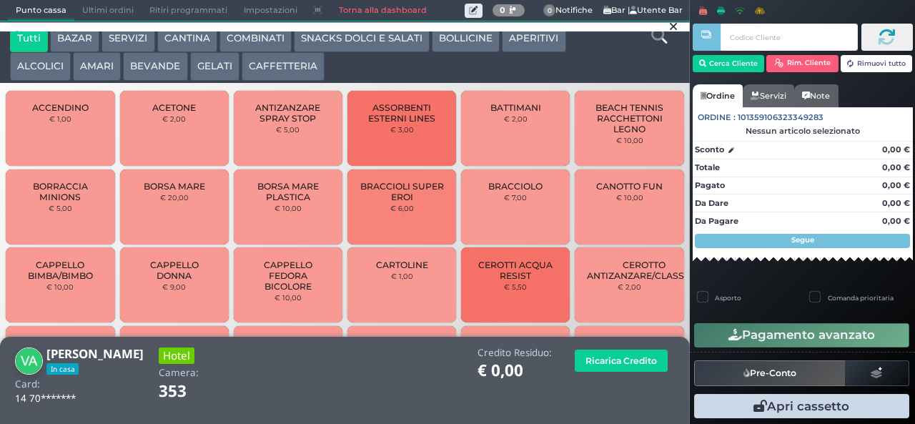
scroll to position [13, 0]
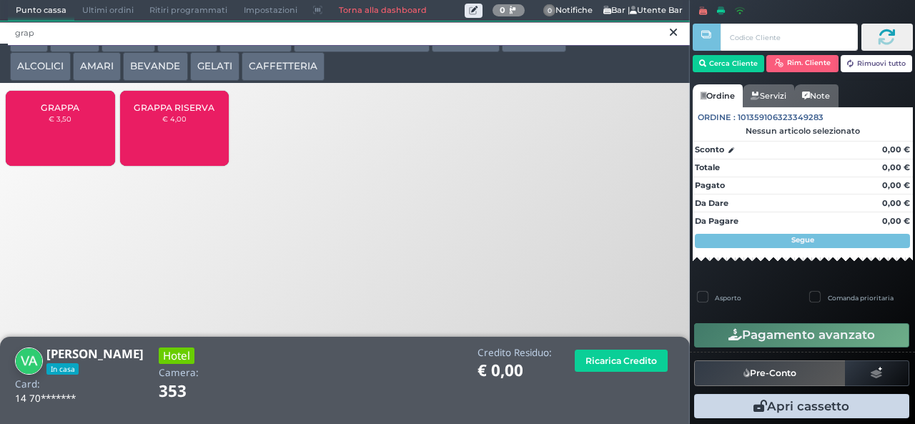
type input "grap"
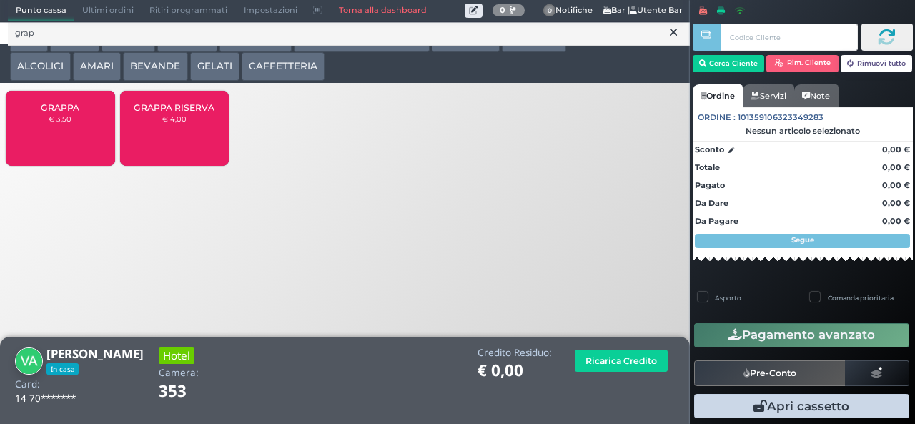
click at [69, 113] on span "GRAPPA" at bounding box center [60, 107] width 39 height 11
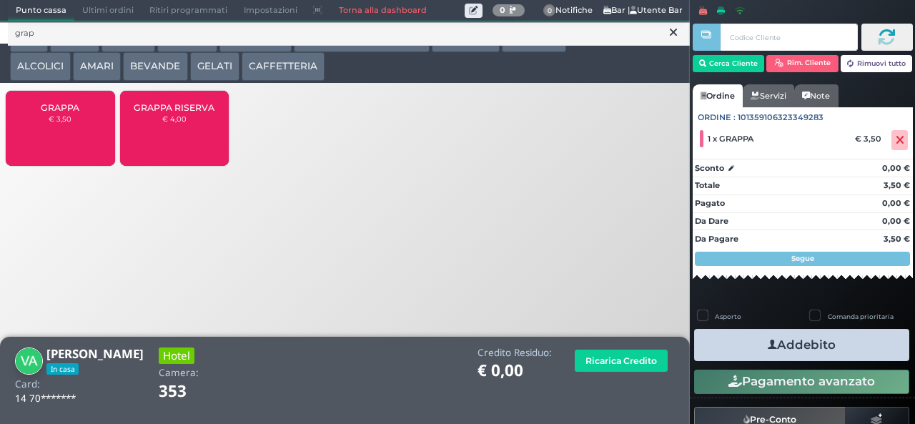
click at [854, 349] on button "Addebito" at bounding box center [801, 345] width 215 height 32
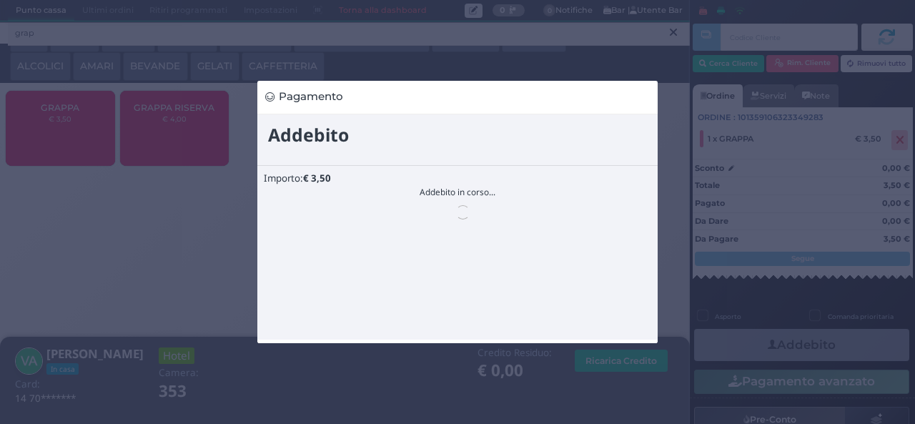
scroll to position [0, 0]
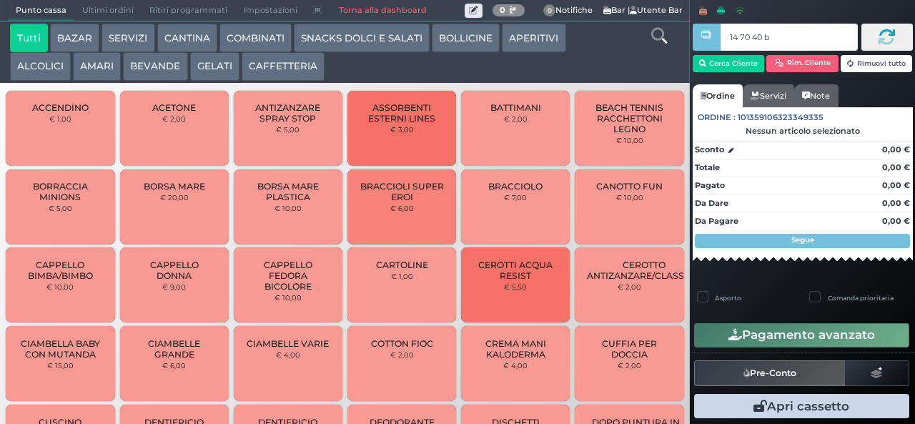
type input "14 70 40 b0"
click at [0, 0] on div at bounding box center [0, 0] width 0 height 0
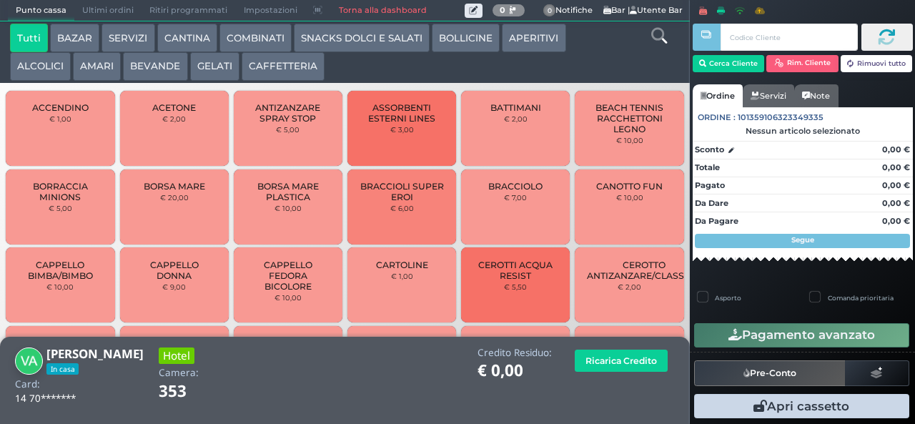
click at [411, 44] on button "SNACKS DOLCI E SALATI" at bounding box center [362, 38] width 136 height 29
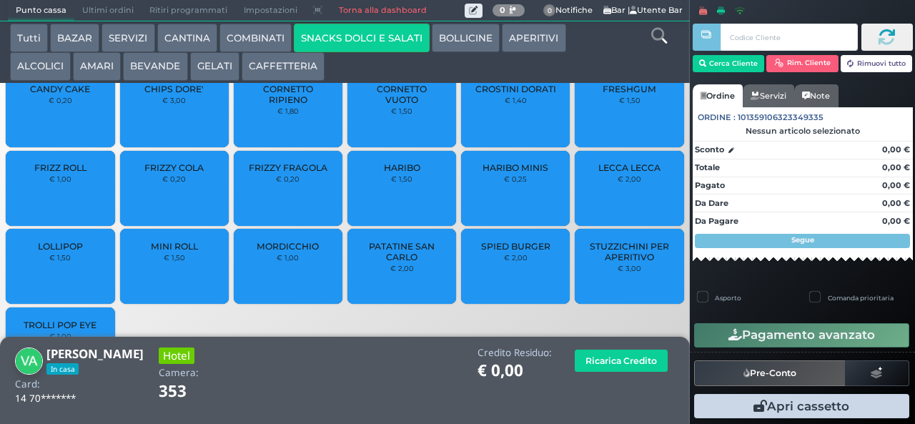
scroll to position [28, 0]
click at [51, 251] on span "LOLLIPOP" at bounding box center [60, 245] width 45 height 11
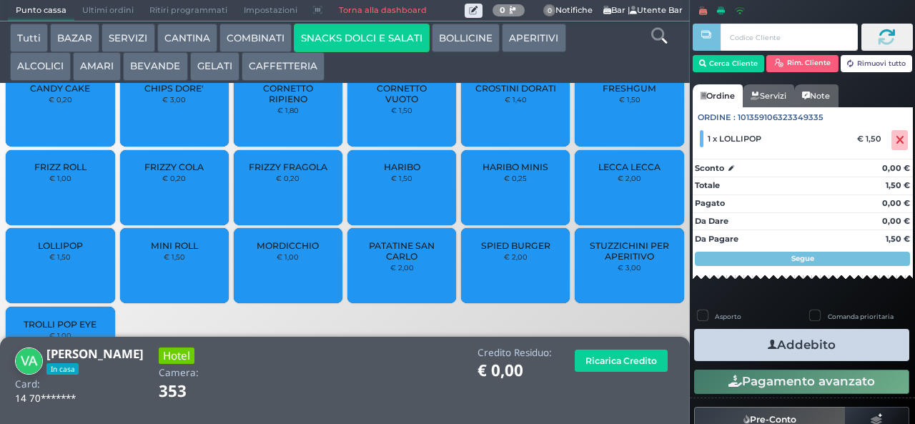
scroll to position [0, 0]
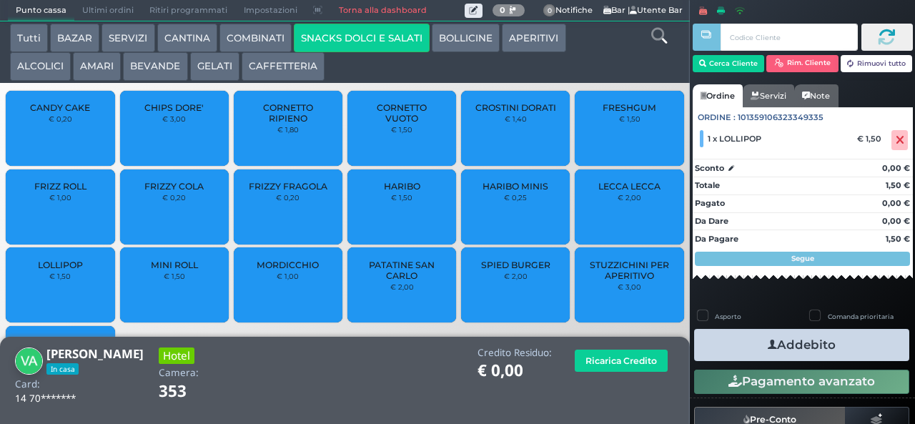
click at [611, 113] on span "FRESHGUM" at bounding box center [630, 107] width 54 height 11
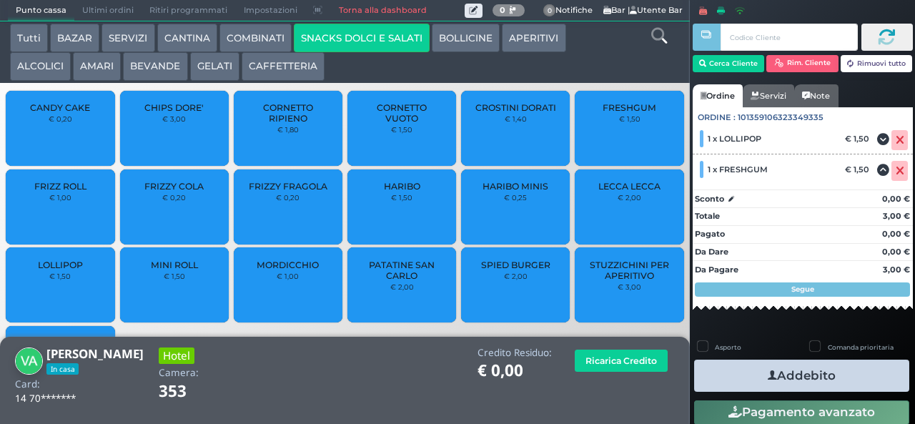
click at [841, 374] on button "Addebito" at bounding box center [801, 376] width 215 height 32
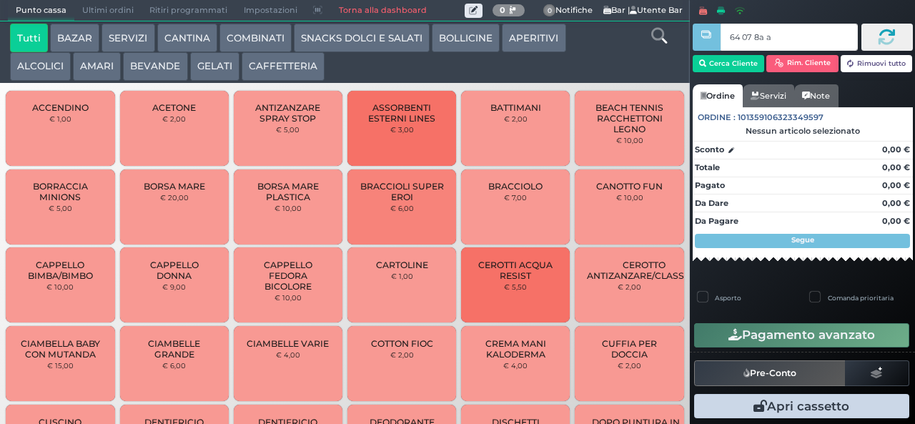
type input "64 07 8a af"
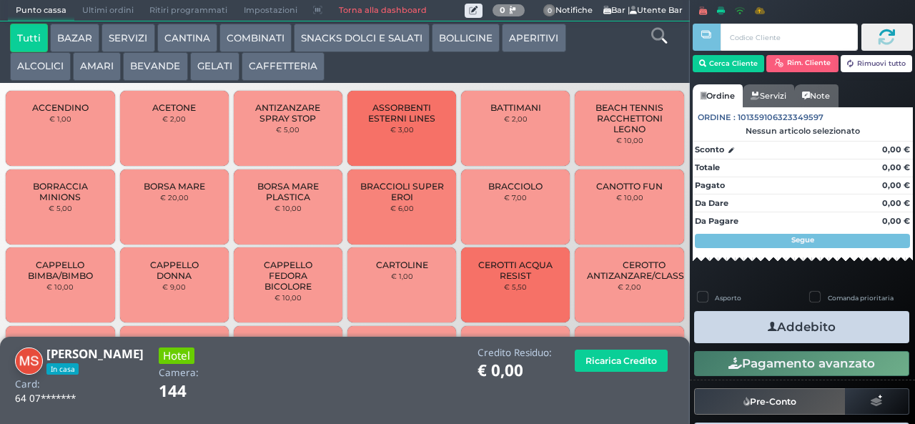
click at [661, 41] on icon at bounding box center [659, 36] width 16 height 16
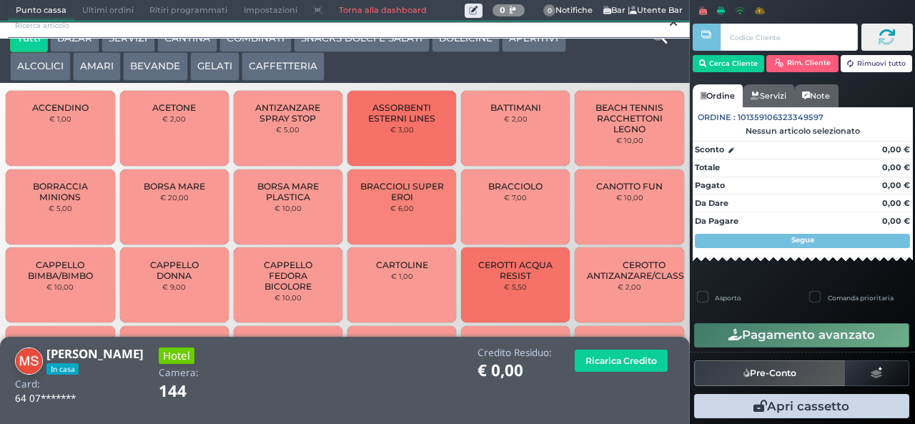
scroll to position [13, 0]
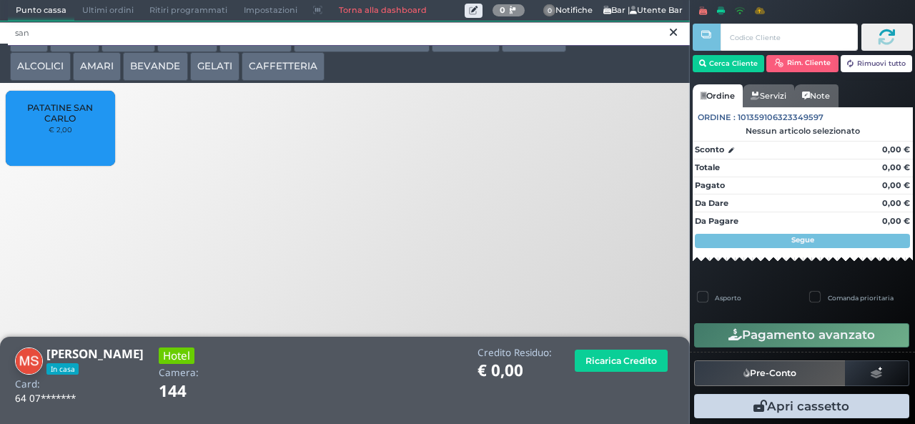
type input "san"
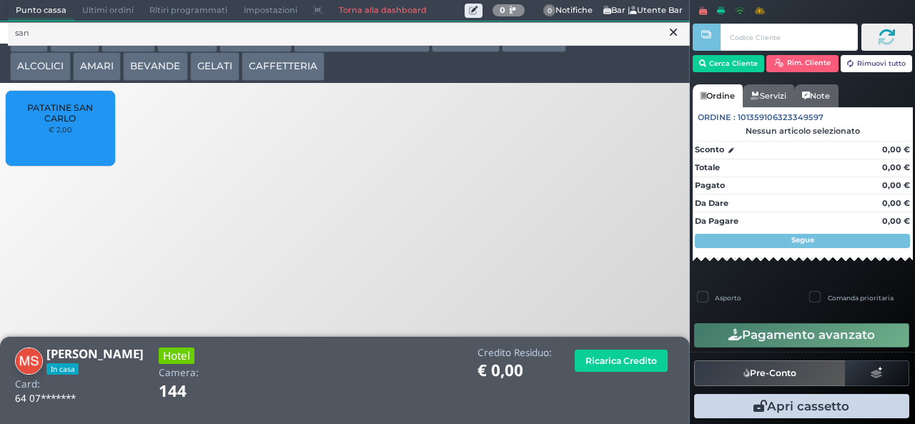
click at [87, 124] on span "PATATINE SAN CARLO" at bounding box center [60, 112] width 85 height 21
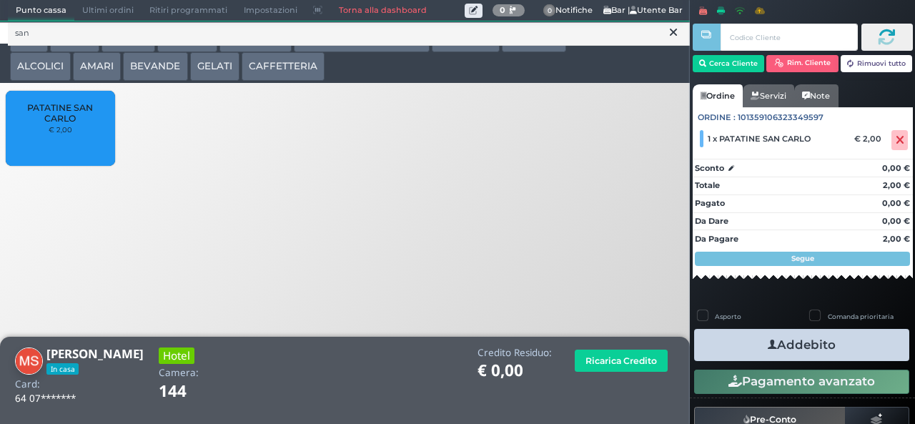
click at [857, 360] on button "Addebito" at bounding box center [801, 345] width 215 height 32
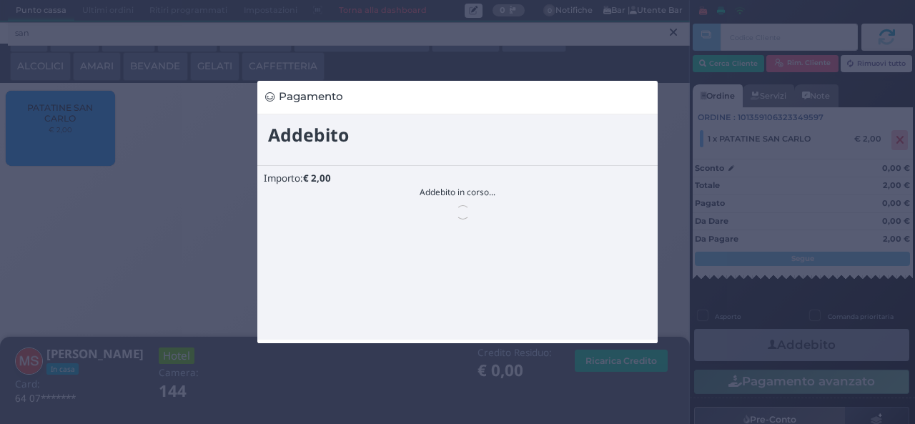
scroll to position [0, 0]
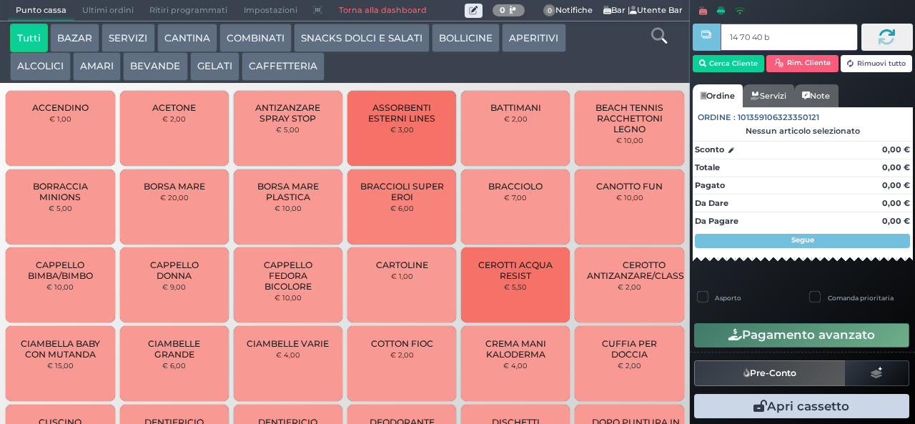
type input "14 70 40 b0"
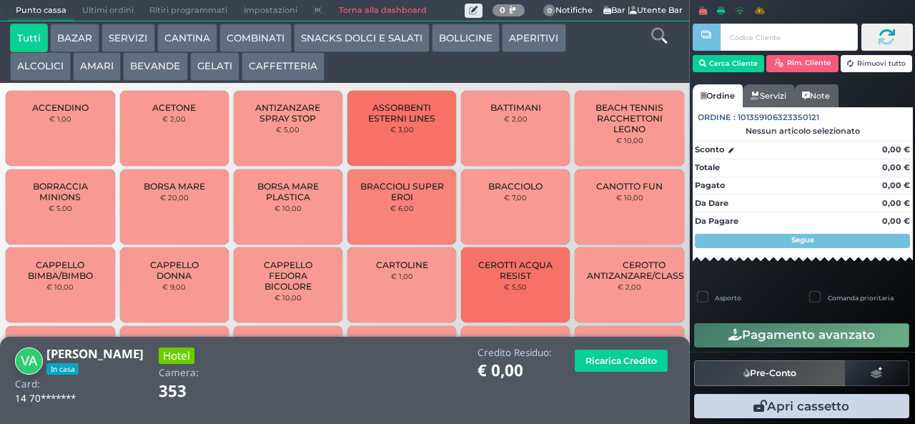
click at [657, 41] on icon at bounding box center [659, 36] width 16 height 16
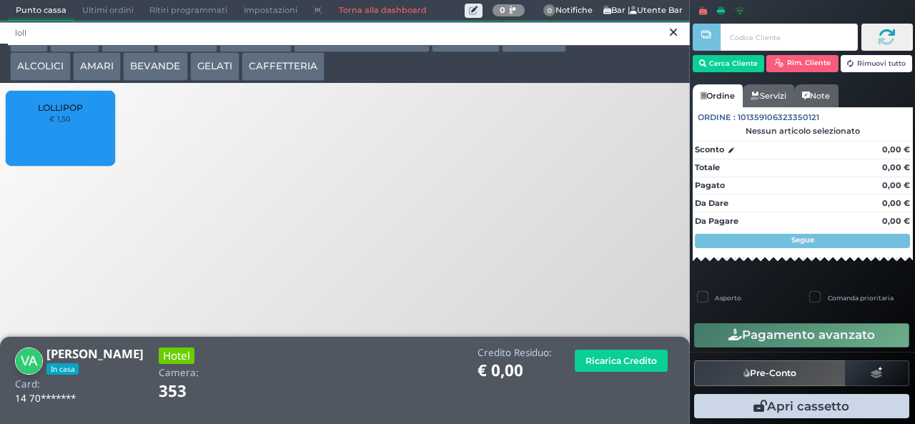
type input "loll"
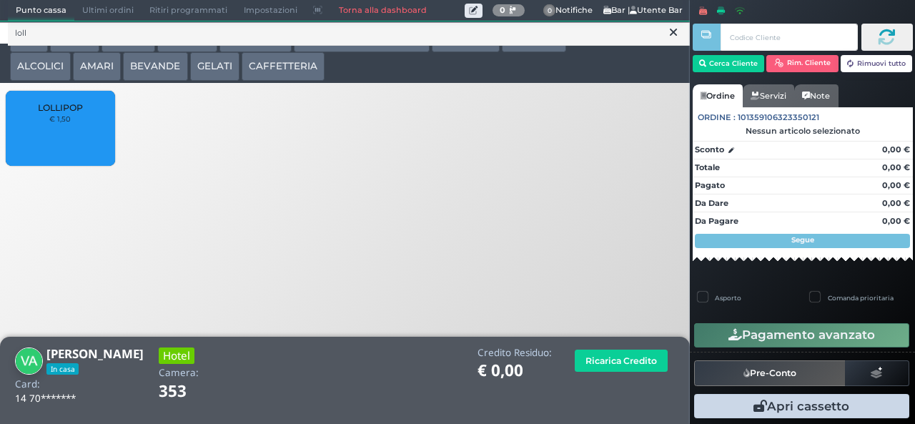
click at [73, 150] on div "LOLLIPOP € 1,50" at bounding box center [60, 128] width 109 height 75
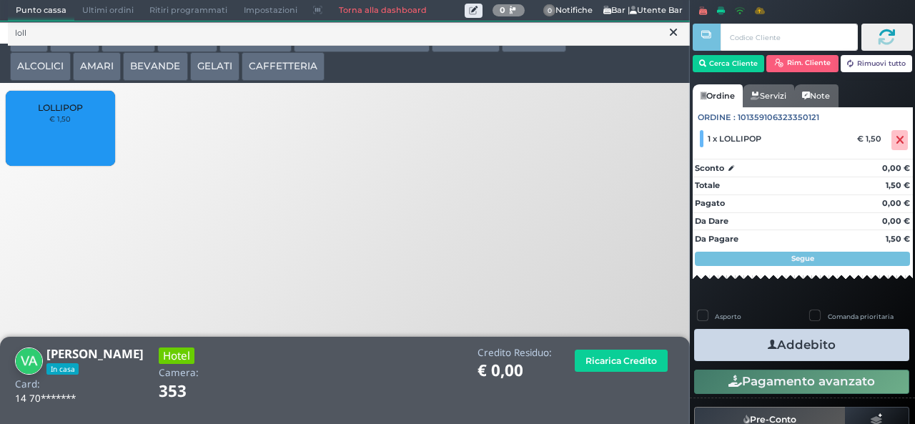
click at [842, 350] on button "Addebito" at bounding box center [801, 345] width 215 height 32
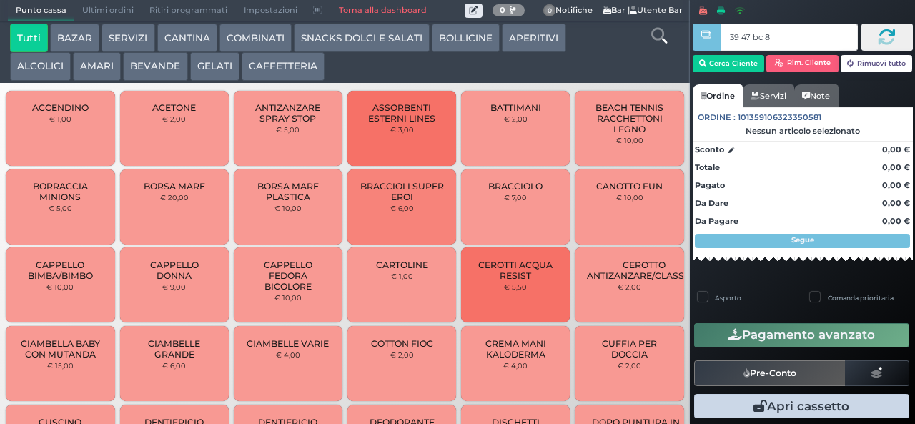
type input "39 47 bc 8b"
click at [0, 0] on div at bounding box center [0, 0] width 0 height 0
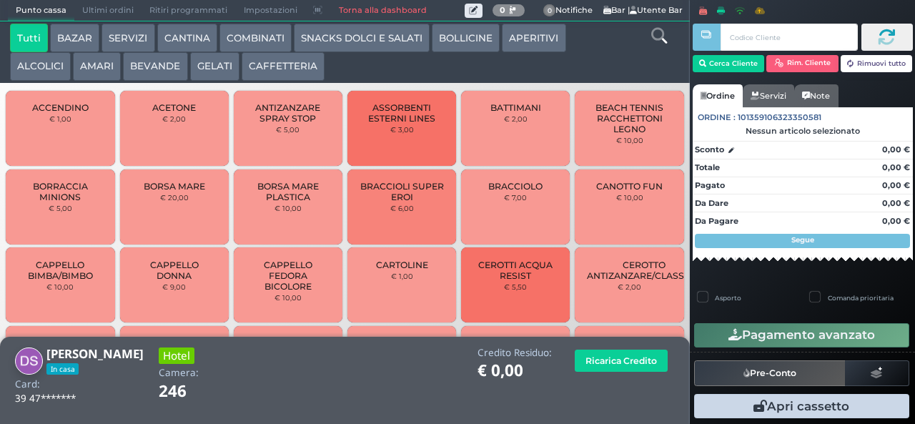
click at [379, 37] on button "SNACKS DOLCI E SALATI" at bounding box center [362, 38] width 136 height 29
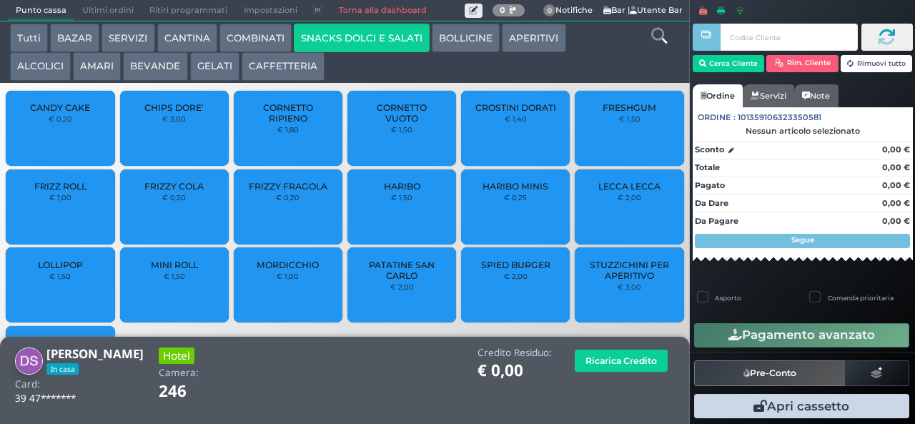
click at [186, 192] on span "FRIZZY COLA" at bounding box center [173, 186] width 59 height 11
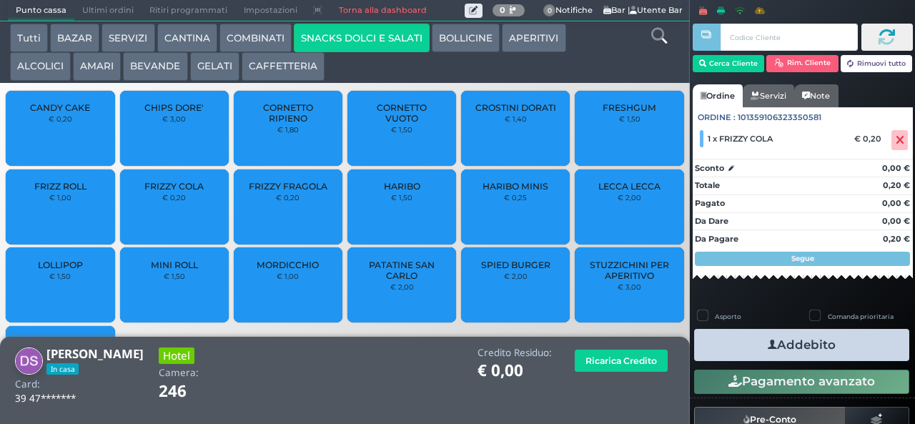
click at [816, 350] on button "Addebito" at bounding box center [801, 345] width 215 height 32
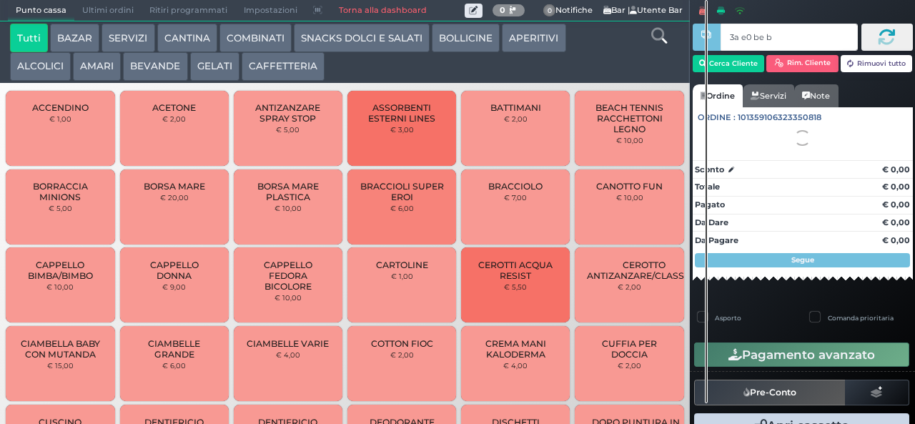
type input "3a e0 be b9"
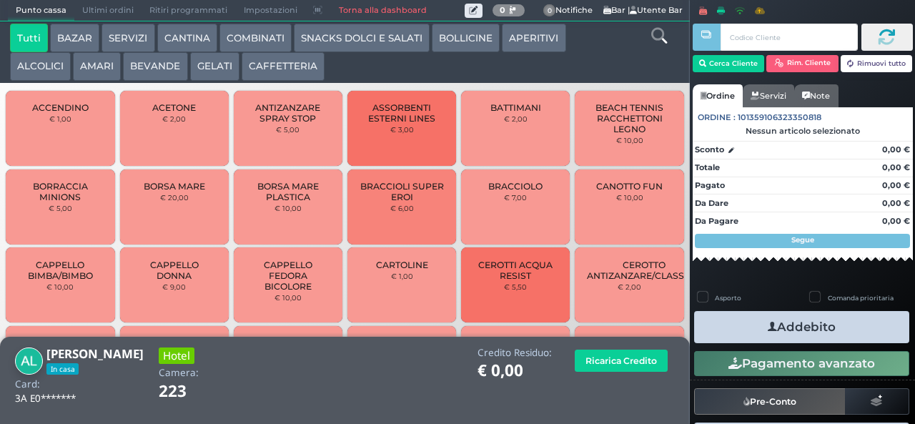
click at [658, 39] on icon at bounding box center [659, 36] width 16 height 16
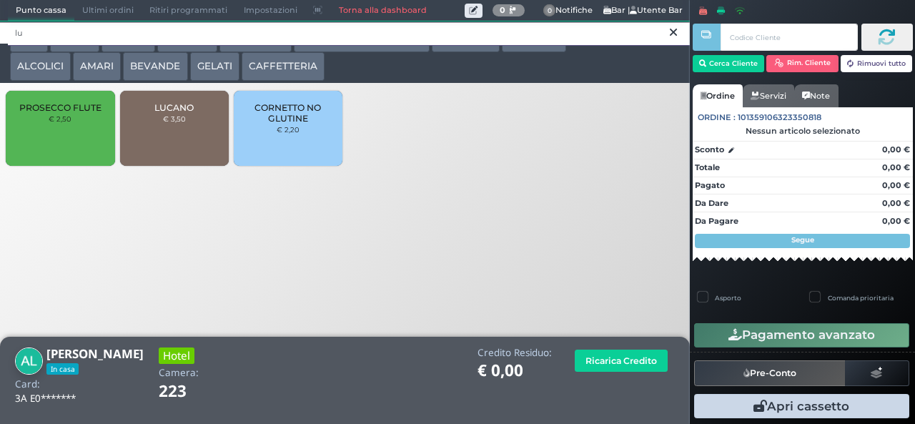
type input "lu"
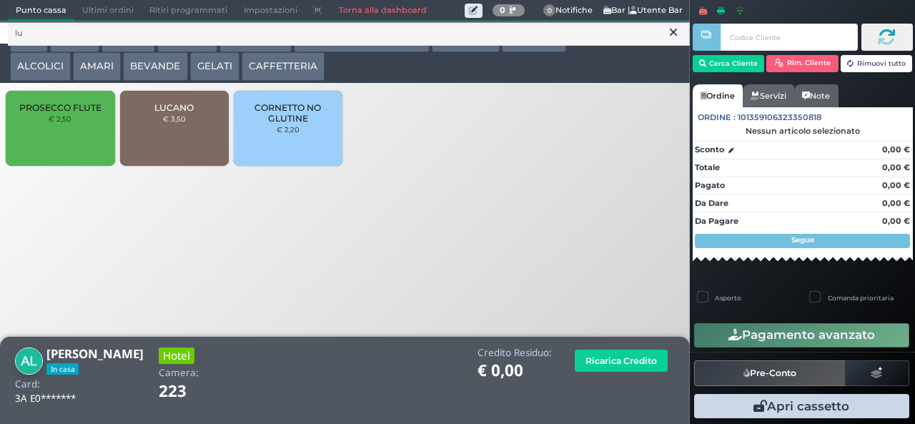
click at [168, 141] on div "LUCANO € 3,50" at bounding box center [174, 128] width 109 height 75
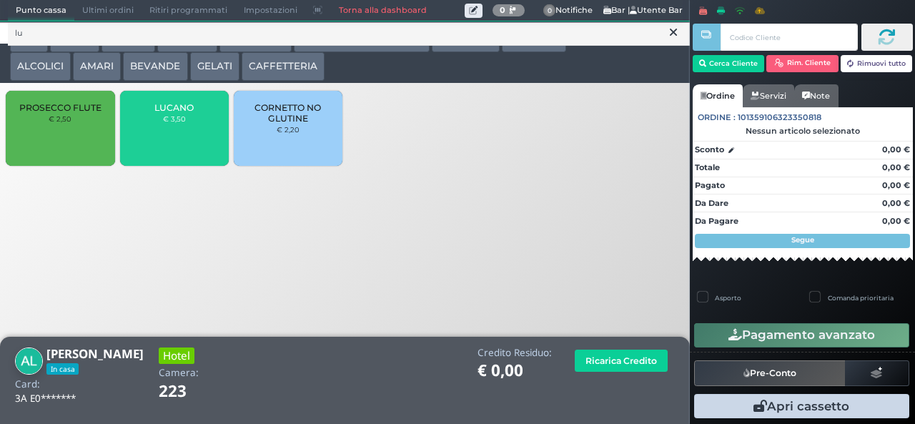
click at [164, 140] on div "LUCANO € 3,50" at bounding box center [174, 128] width 109 height 75
click at [164, 143] on div "LUCANO € 3,50" at bounding box center [174, 128] width 109 height 75
click at [163, 140] on div "LUCANO € 3,50" at bounding box center [174, 128] width 109 height 75
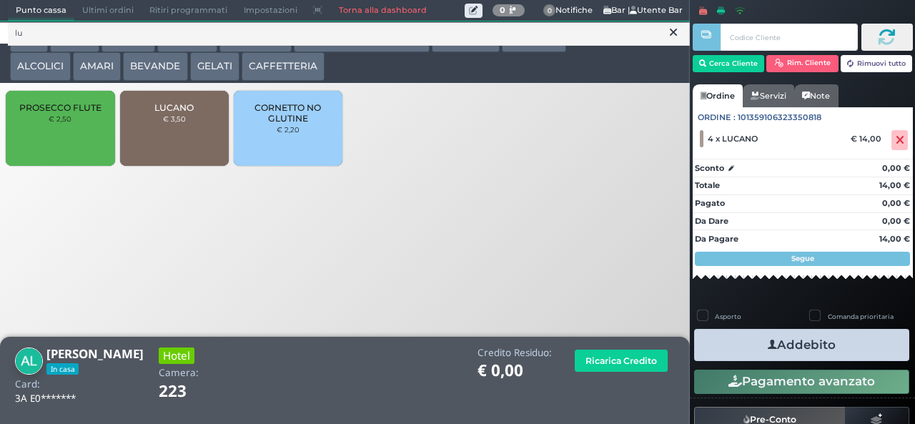
click at [188, 113] on span "LUCANO" at bounding box center [173, 107] width 39 height 11
click at [835, 352] on button "Addebito" at bounding box center [801, 345] width 215 height 32
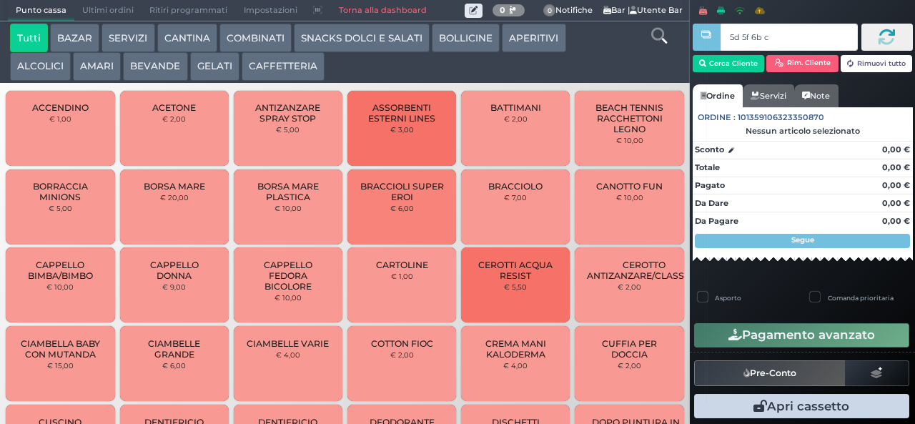
type input "5d 5f 6b c3"
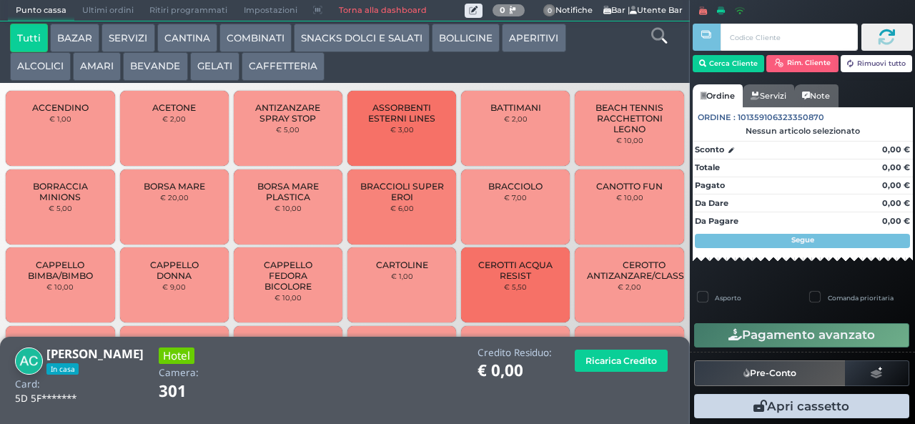
click at [388, 39] on button "SNACKS DOLCI E SALATI" at bounding box center [362, 38] width 136 height 29
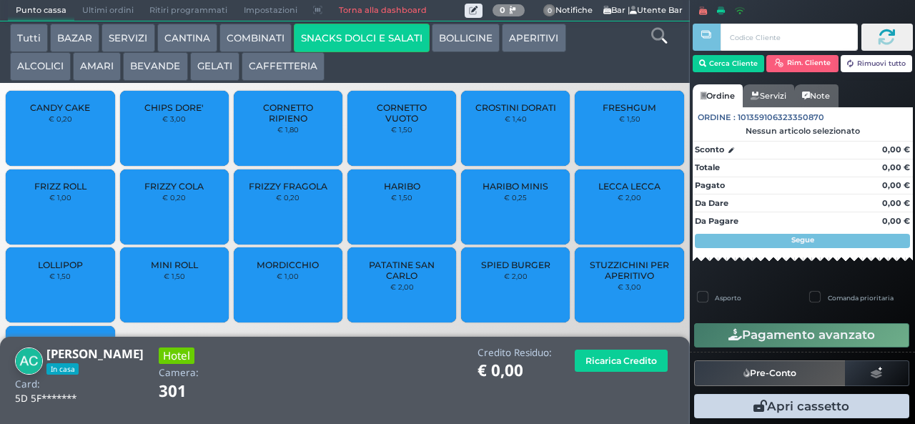
click at [30, 39] on button "Tutti" at bounding box center [29, 38] width 38 height 29
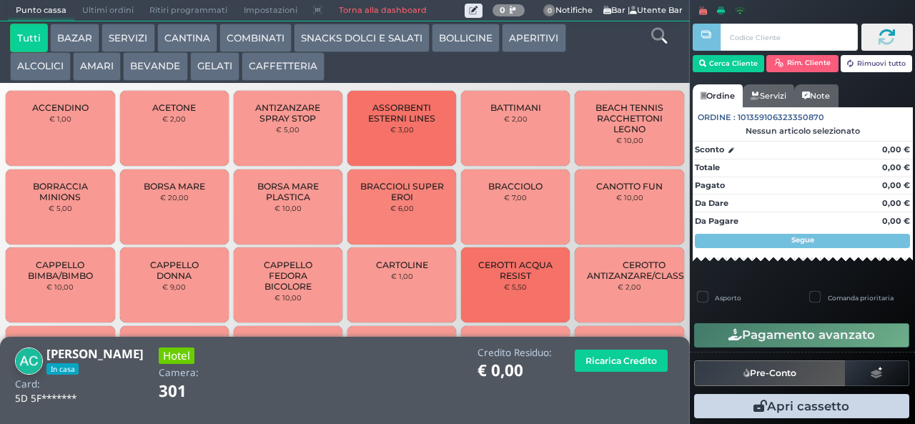
click at [660, 38] on icon at bounding box center [659, 36] width 16 height 16
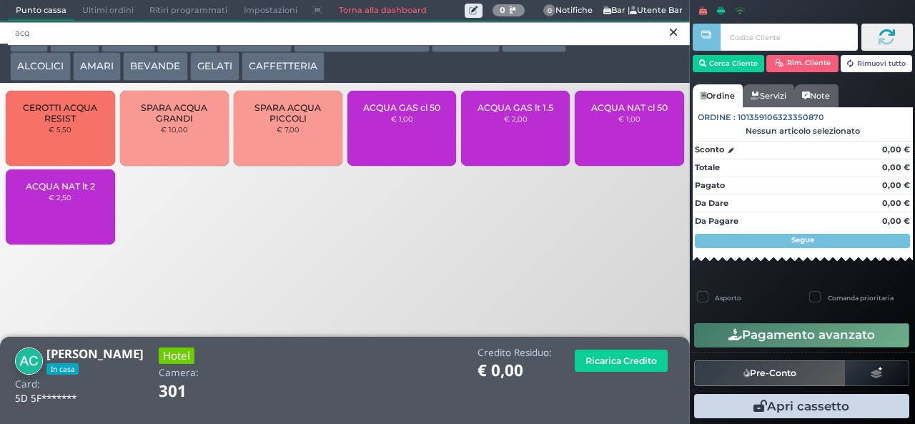
type input "acq"
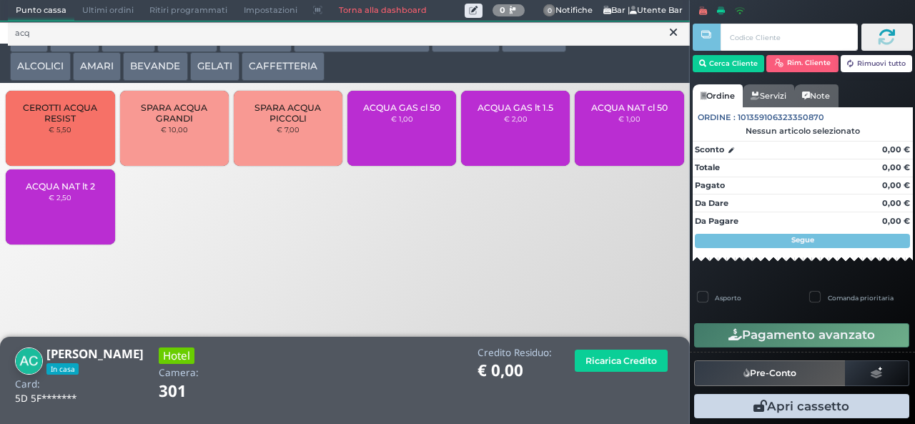
click at [90, 223] on div "ACQUA NAT lt 2 € 2,50" at bounding box center [60, 206] width 109 height 75
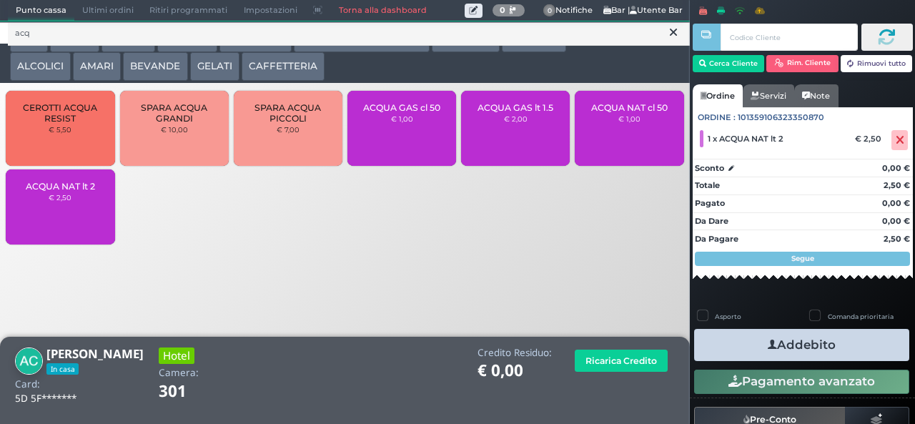
click at [858, 350] on button "Addebito" at bounding box center [801, 345] width 215 height 32
